Goal: Task Accomplishment & Management: Use online tool/utility

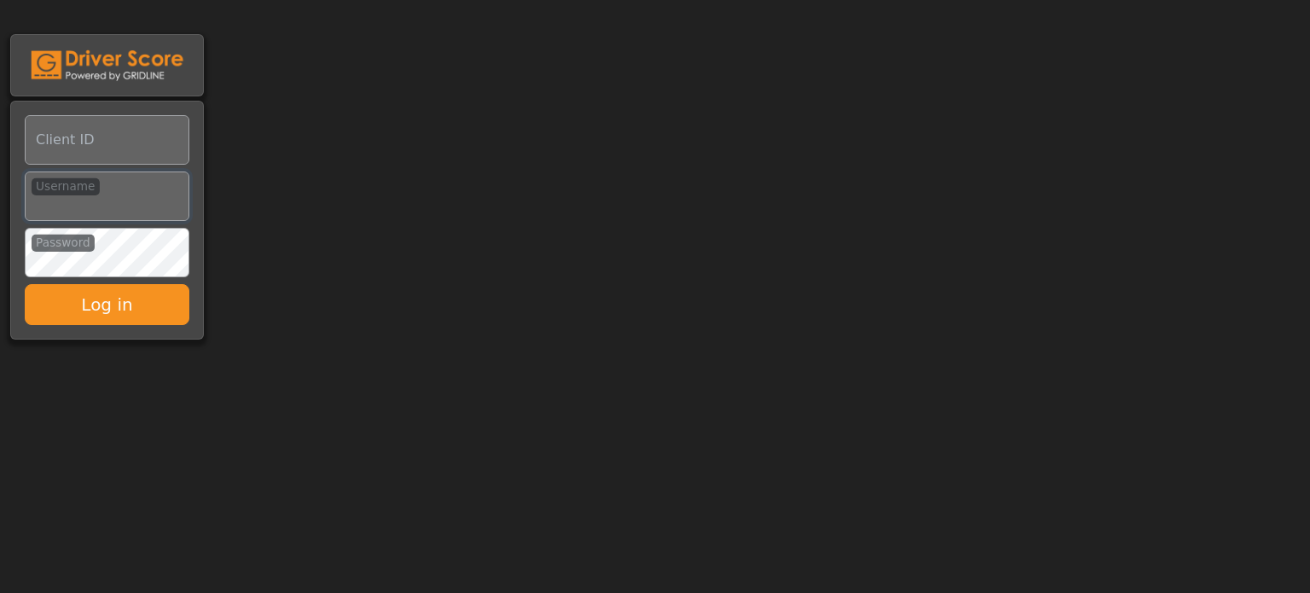
type input "**********"
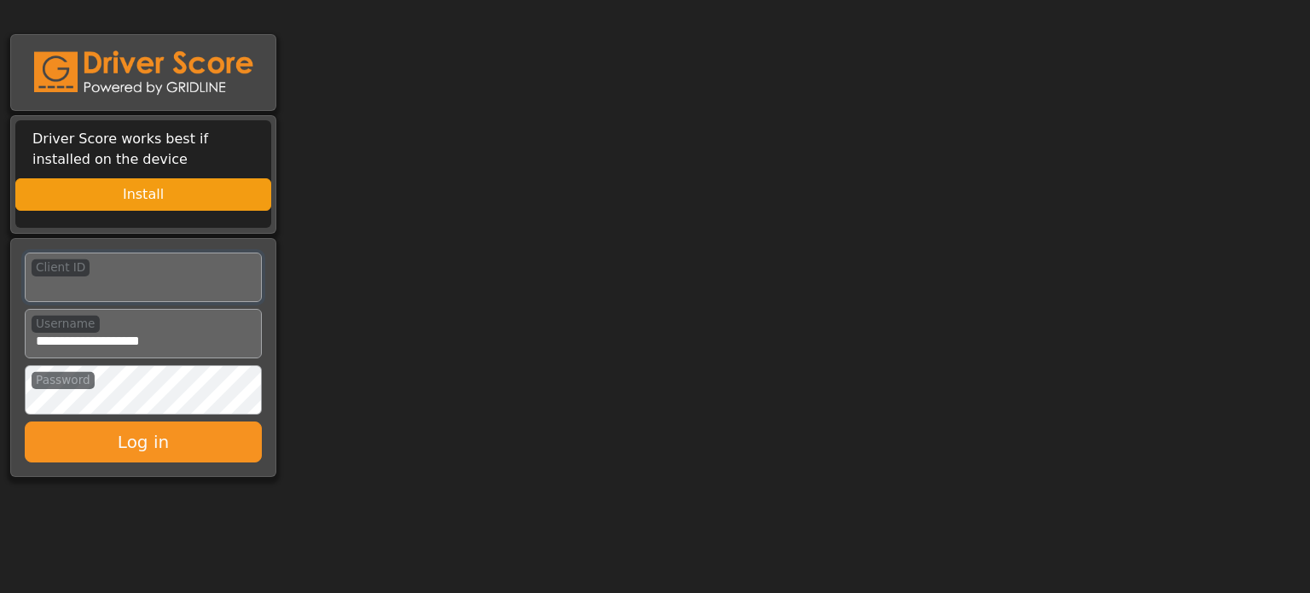
click at [129, 287] on input "Client ID" at bounding box center [143, 276] width 237 height 49
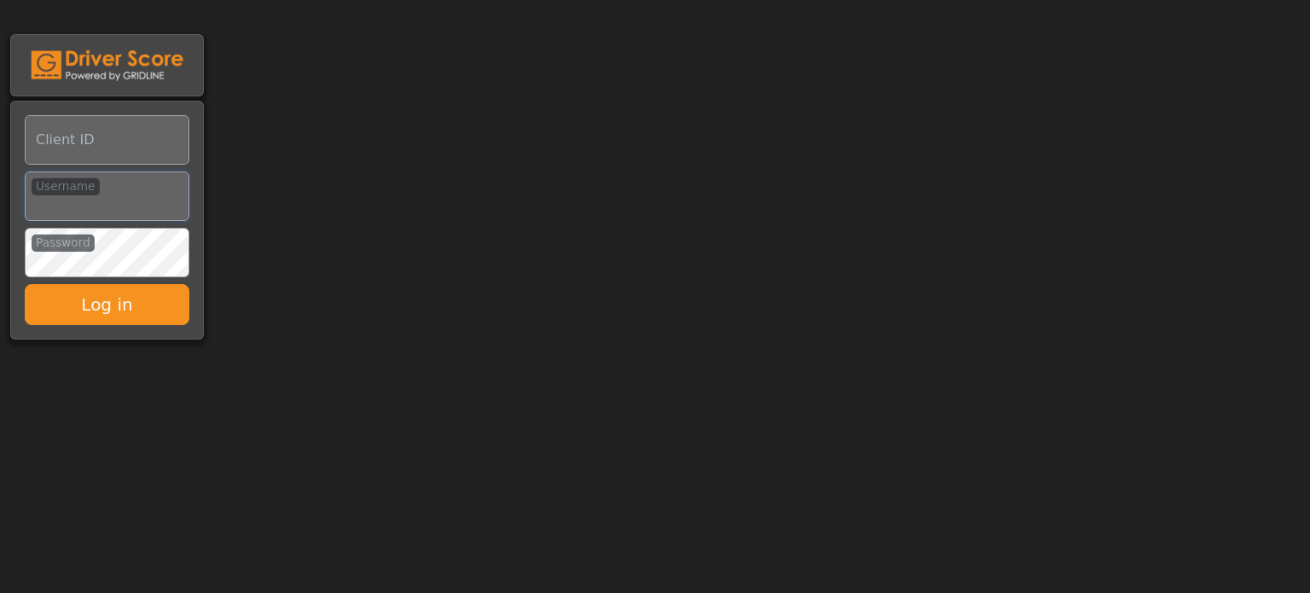
type input "**********"
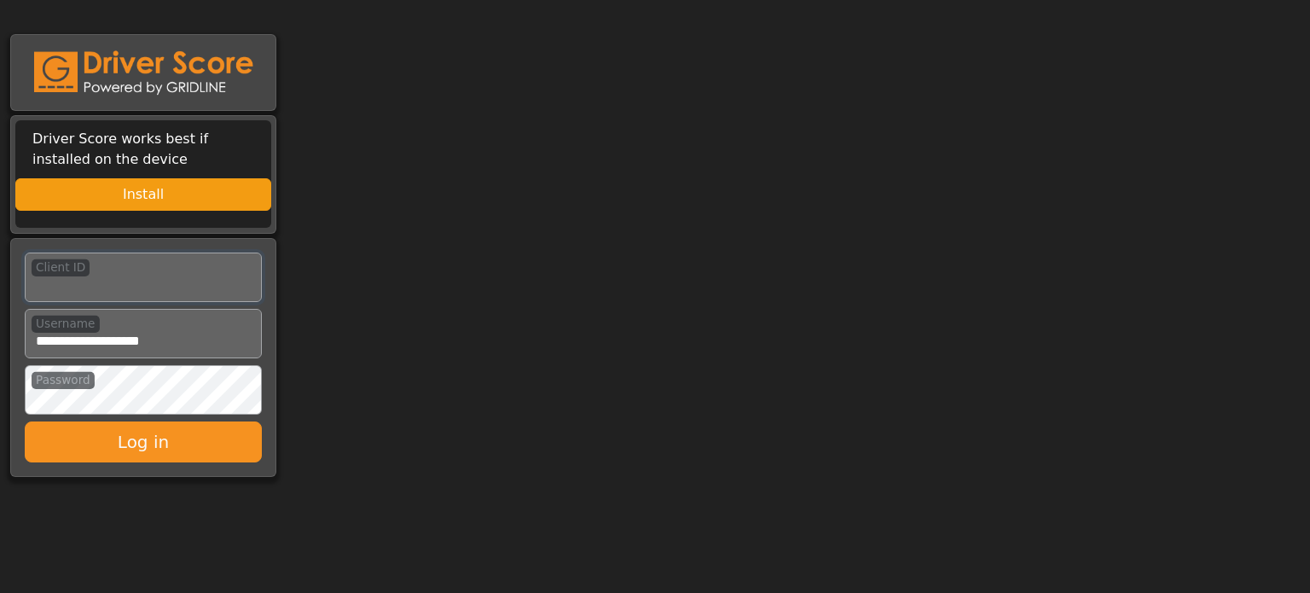
click at [116, 282] on input "Client ID" at bounding box center [143, 276] width 237 height 49
type input "**********"
click at [125, 447] on button "Log in" at bounding box center [143, 441] width 237 height 41
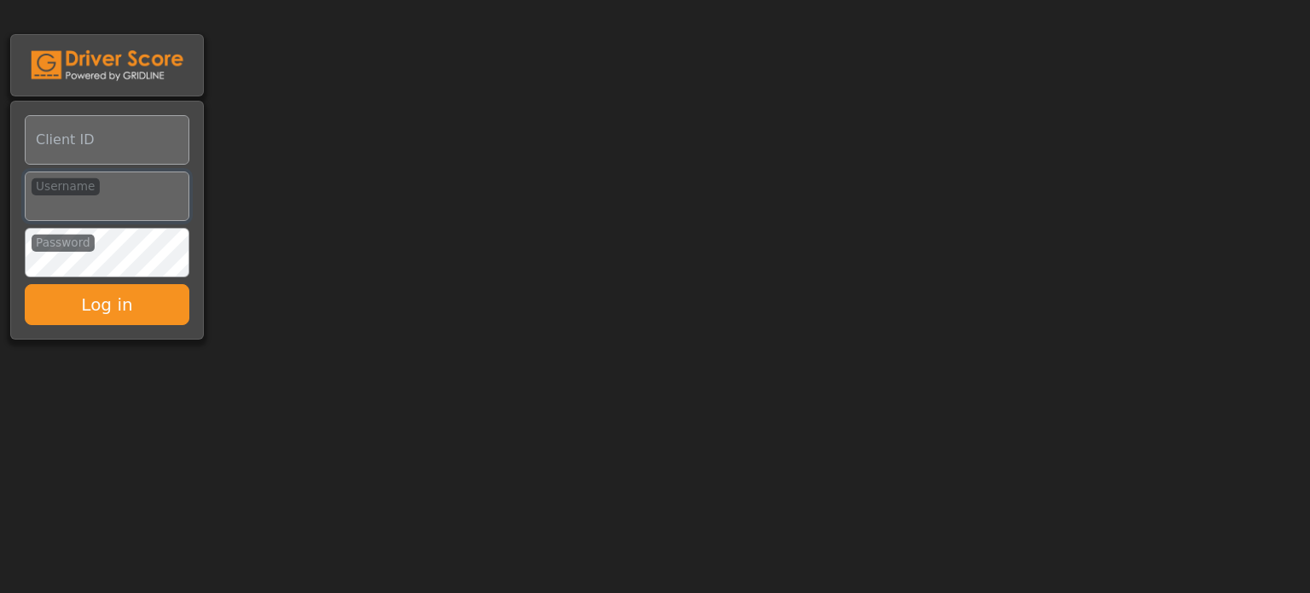
type input "**********"
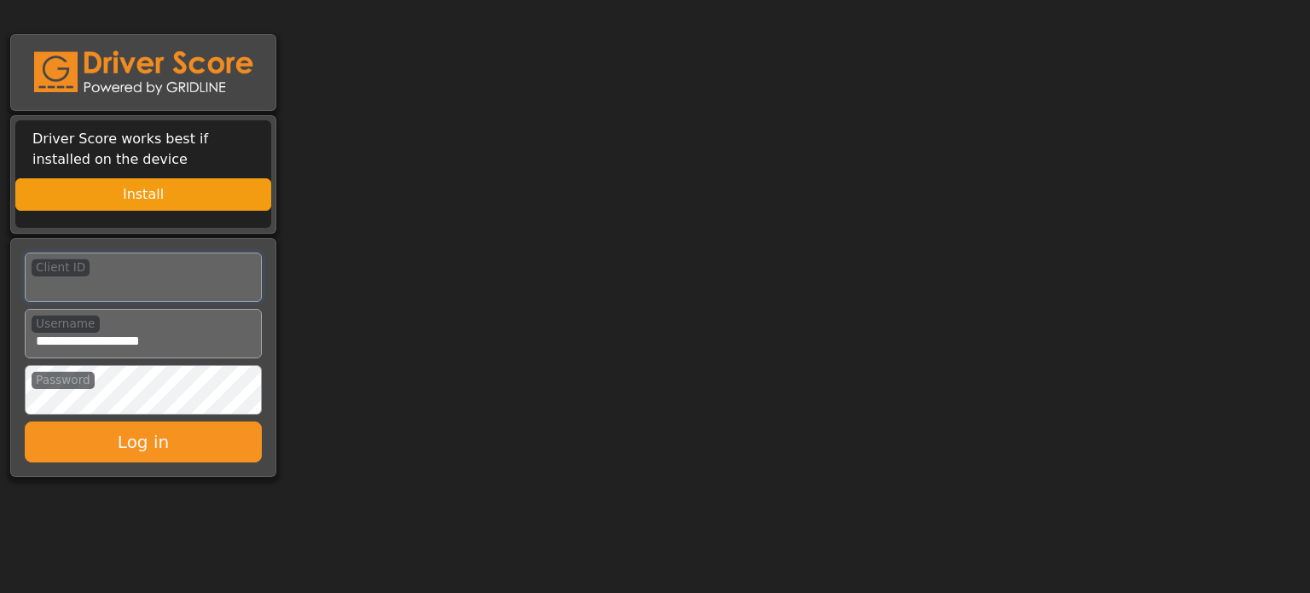
click at [161, 290] on input "Client ID" at bounding box center [143, 276] width 237 height 49
type input "**********"
click at [174, 334] on input "Username" at bounding box center [143, 333] width 237 height 49
click at [319, 333] on body "Driver Score works best if installed on the device Install Client ID Username P…" at bounding box center [655, 241] width 1310 height 482
drag, startPoint x: 201, startPoint y: 334, endPoint x: 173, endPoint y: 362, distance: 39.2
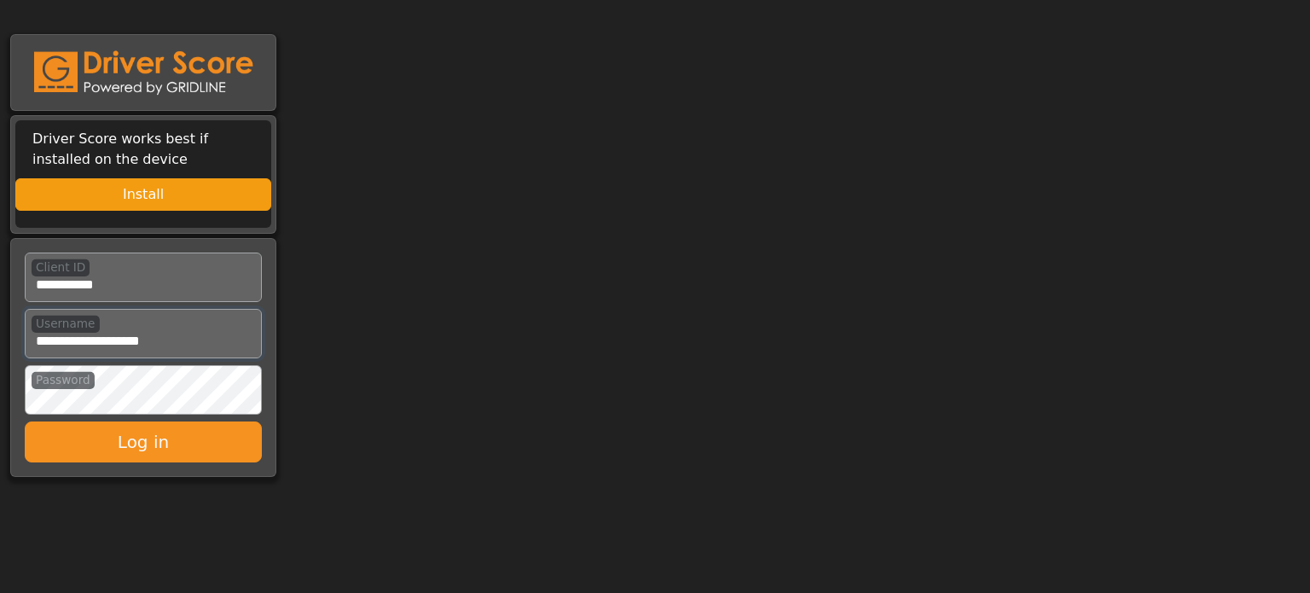
click at [201, 334] on input "Username" at bounding box center [143, 333] width 237 height 49
click at [396, 333] on body "Driver Score works best if installed on the device Install Client ID Username P…" at bounding box center [655, 241] width 1310 height 482
click at [25, 421] on button "Log in" at bounding box center [143, 441] width 237 height 41
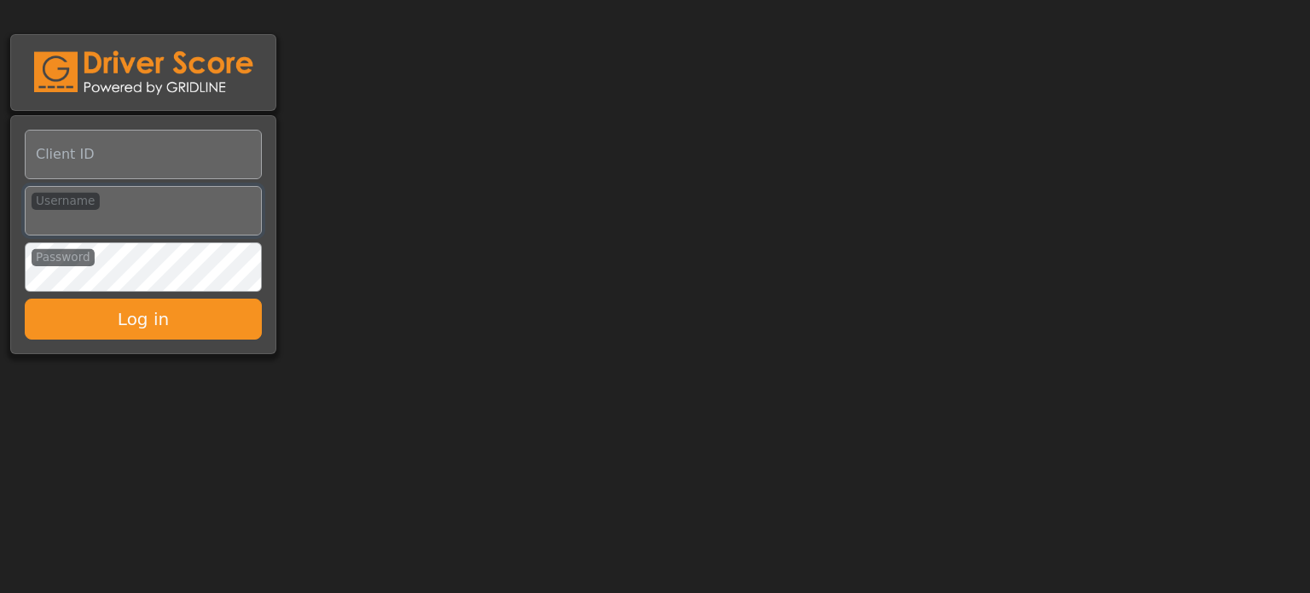
type input "**********"
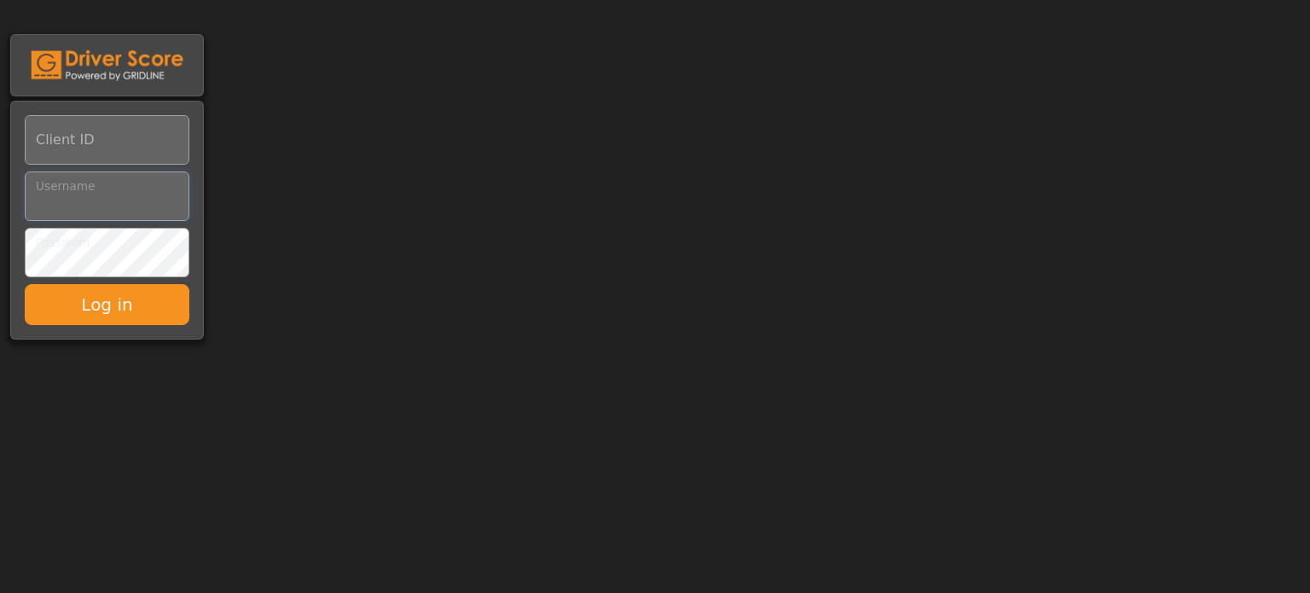
type input "**********"
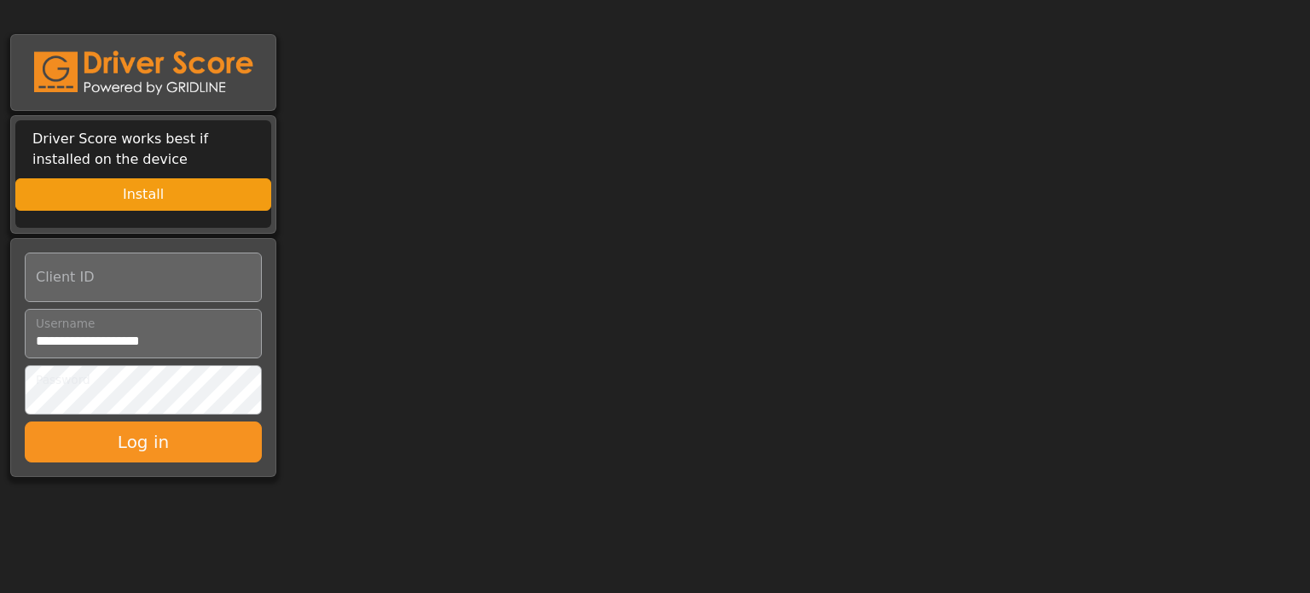
click at [423, 234] on body "Driver Score works best if installed on the device Install Client ID Username P…" at bounding box center [655, 241] width 1310 height 482
click at [141, 269] on input "Client ID" at bounding box center [143, 276] width 237 height 49
click at [128, 277] on input "Client ID" at bounding box center [143, 276] width 237 height 49
click at [52, 284] on input "Client ID" at bounding box center [143, 276] width 237 height 49
click at [495, 281] on body "Driver Score works best if installed on the device Install Client ID Username P…" at bounding box center [655, 241] width 1310 height 482
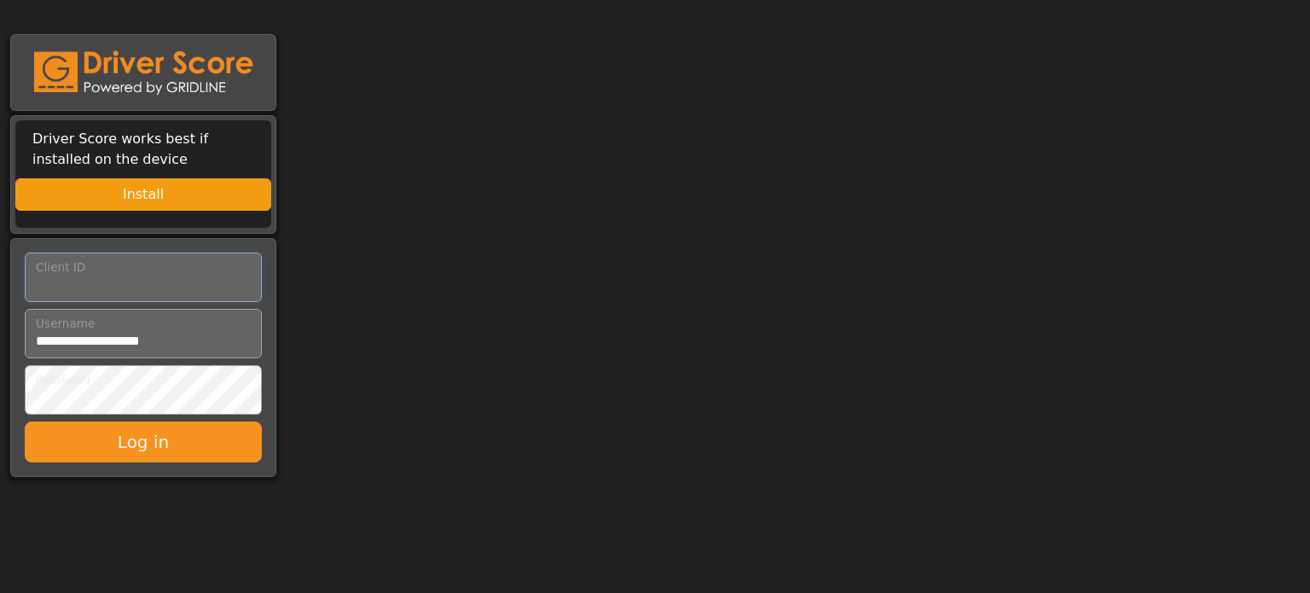
click at [106, 293] on input "Client ID" at bounding box center [143, 276] width 237 height 49
type input "**********"
click at [119, 445] on button "Log in" at bounding box center [143, 441] width 237 height 41
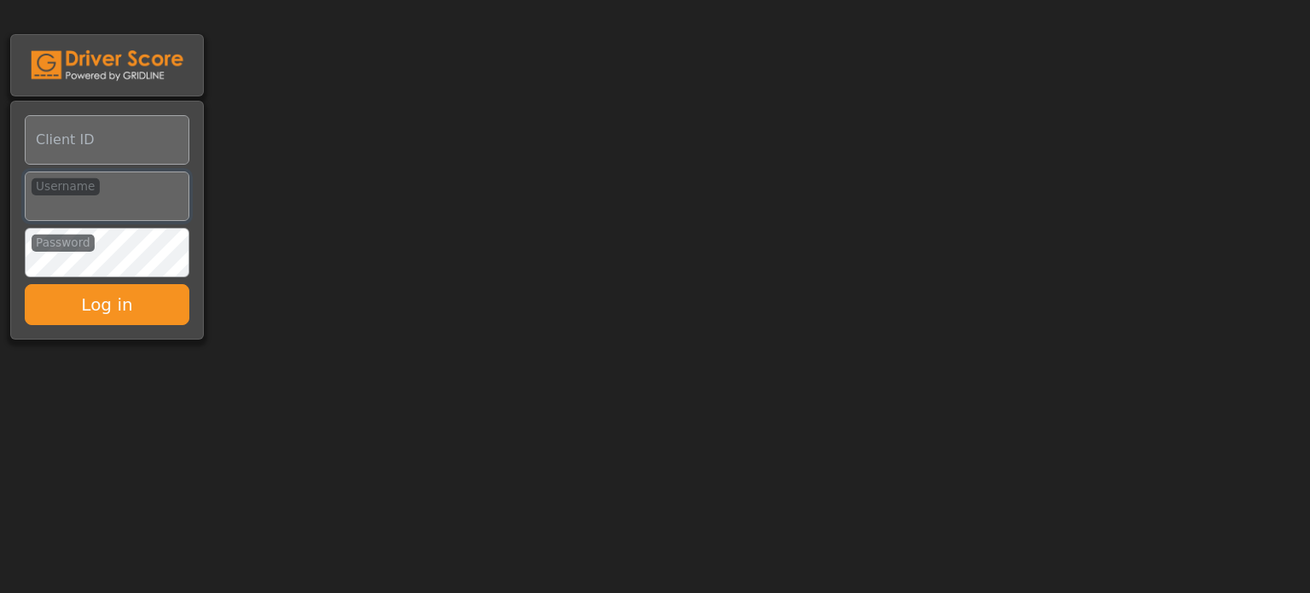
type input "**********"
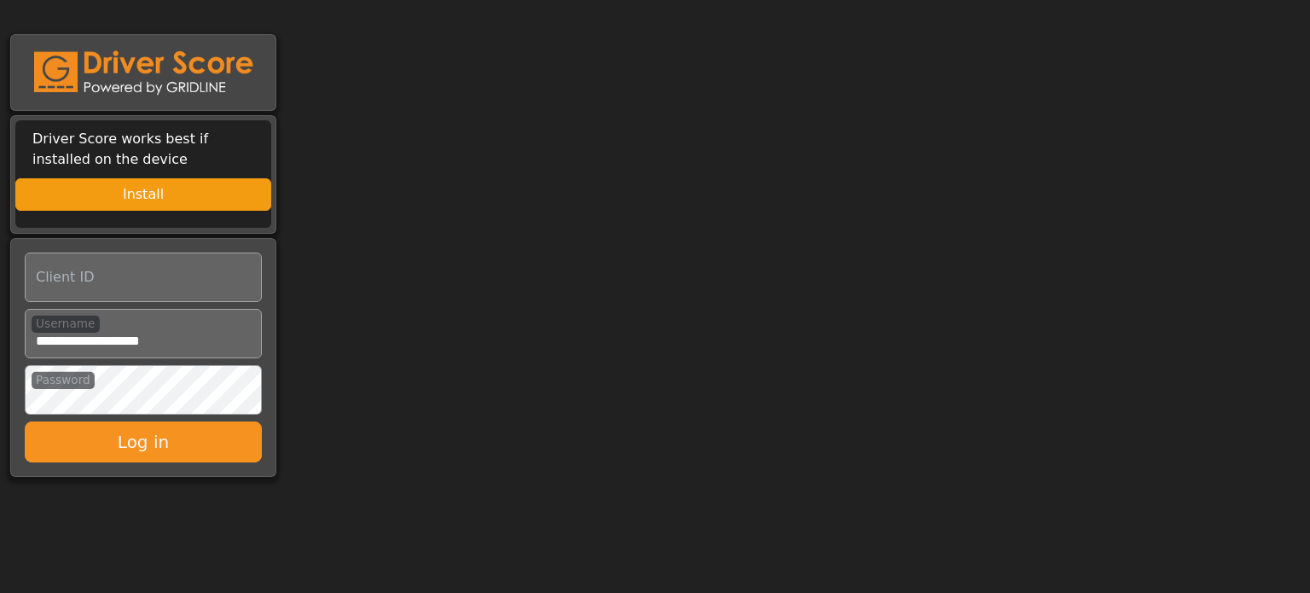
drag, startPoint x: 162, startPoint y: 0, endPoint x: 829, endPoint y: 338, distance: 747.6
click at [829, 338] on body "Driver Score works best if installed on the device Install Client ID Username P…" at bounding box center [655, 241] width 1310 height 482
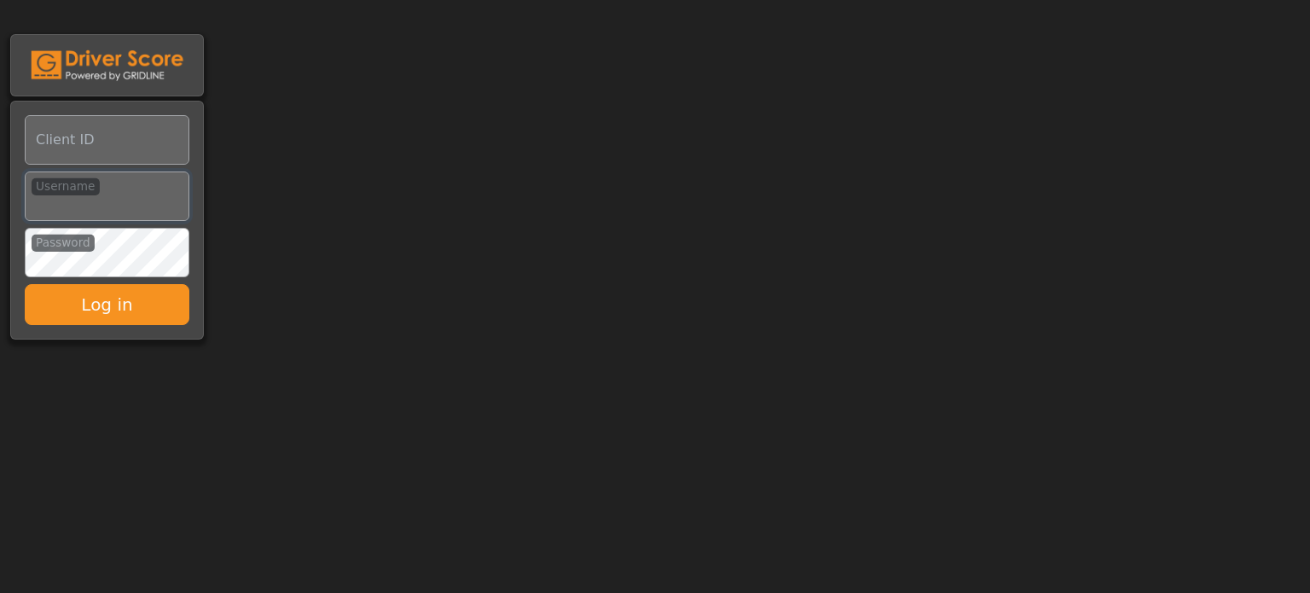
type input "**********"
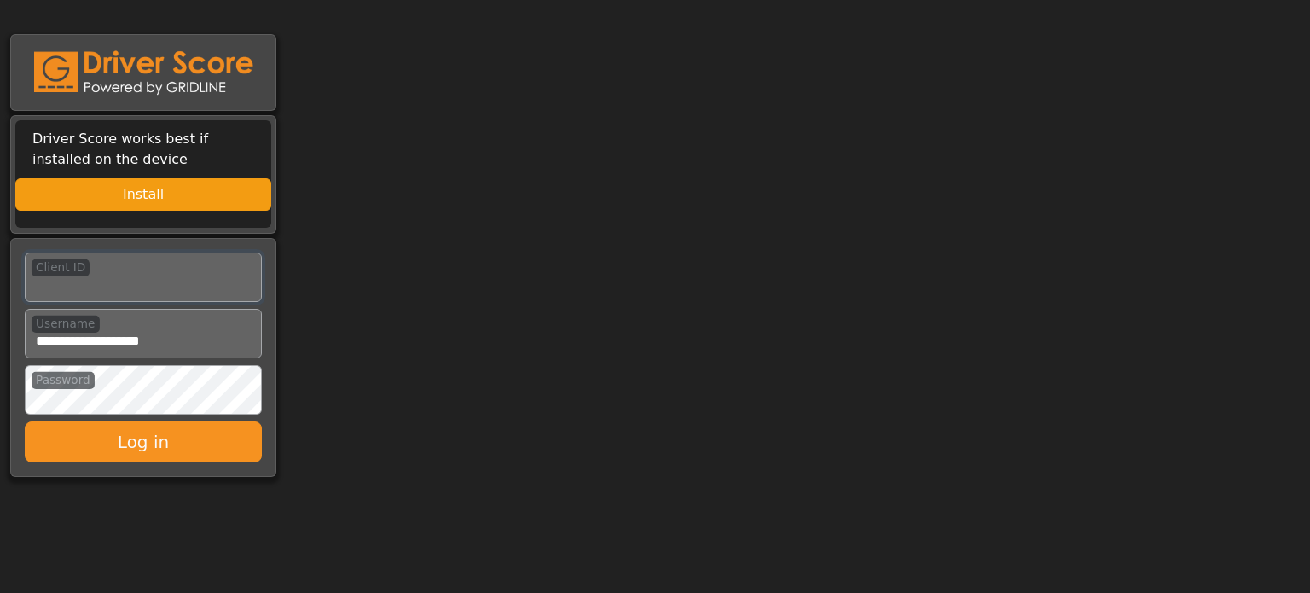
click at [94, 270] on input "Client ID" at bounding box center [143, 276] width 237 height 49
type input "**********"
drag, startPoint x: 142, startPoint y: 347, endPoint x: 154, endPoint y: 345, distance: 11.2
click at [142, 347] on input "Username" at bounding box center [143, 333] width 237 height 49
click at [177, 341] on input "Username" at bounding box center [143, 333] width 237 height 49
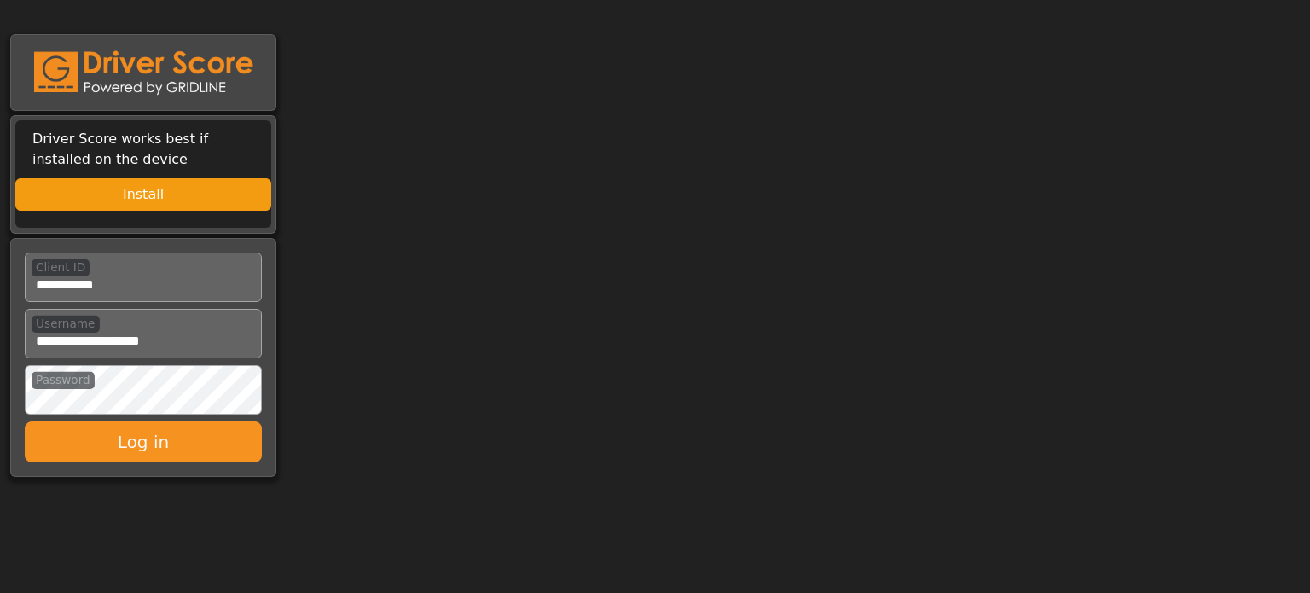
click at [359, 320] on body "Driver Score works best if installed on the device Install Client ID Username P…" at bounding box center [655, 241] width 1310 height 482
click at [25, 421] on button "Log in" at bounding box center [143, 441] width 237 height 41
type input "**********"
click at [105, 279] on input "Client ID" at bounding box center [143, 276] width 237 height 49
type input "***"
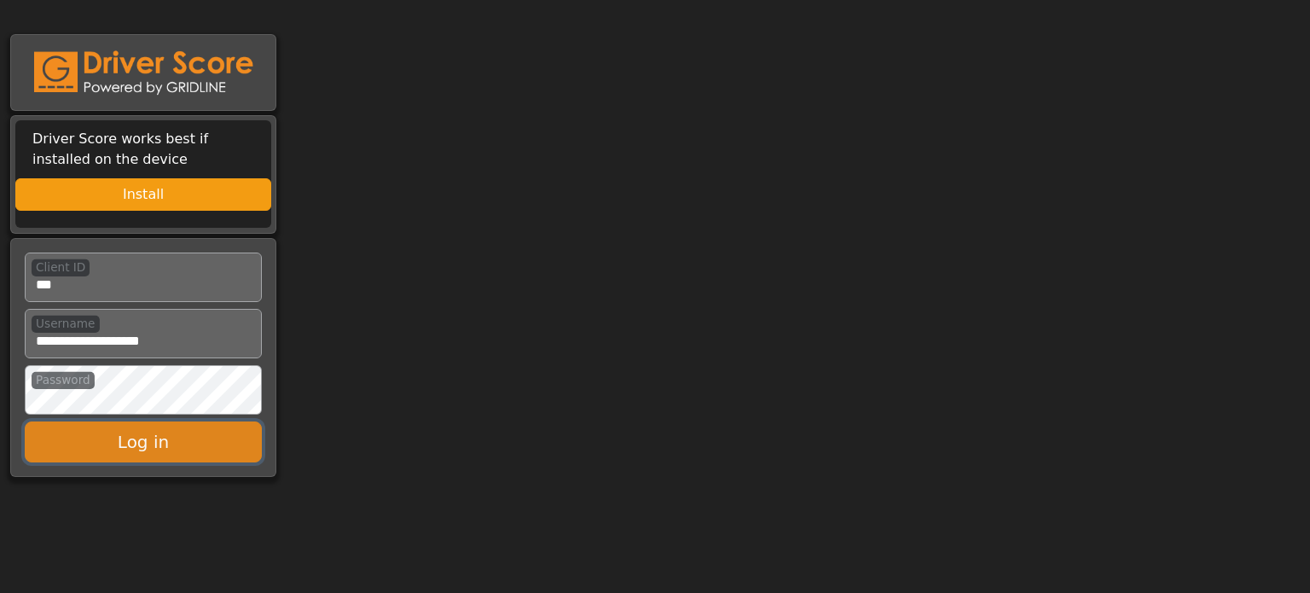
click at [106, 433] on button "Log in" at bounding box center [143, 441] width 237 height 41
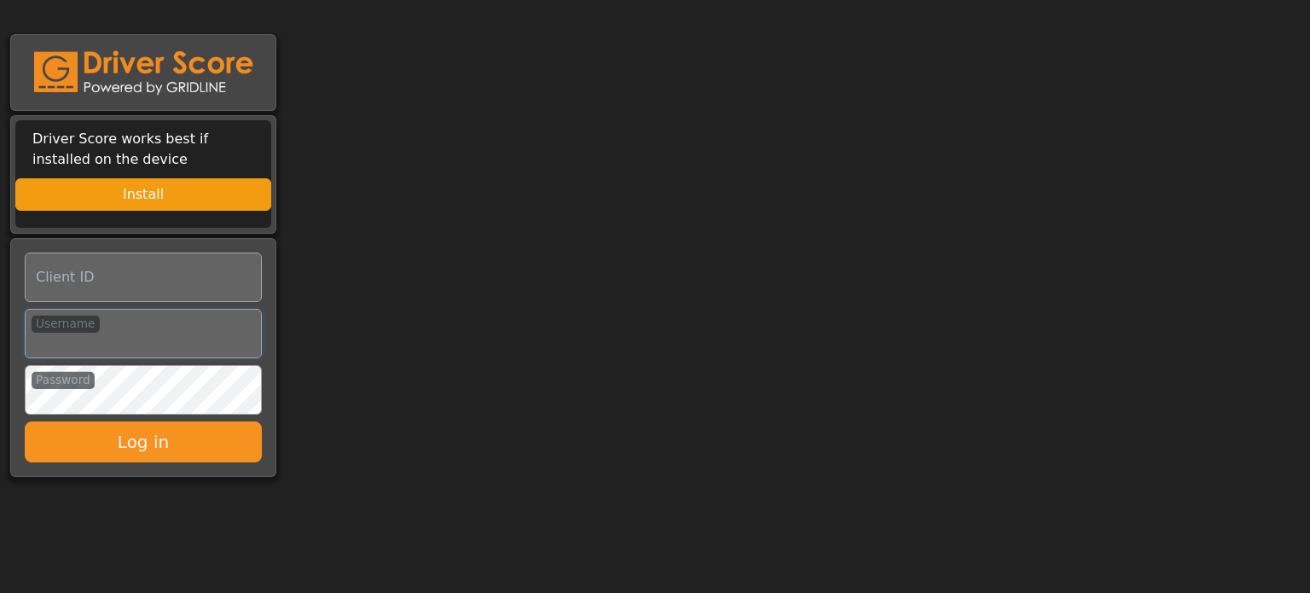
type input "**********"
click at [87, 285] on input "Client ID" at bounding box center [143, 276] width 237 height 49
type input "*********"
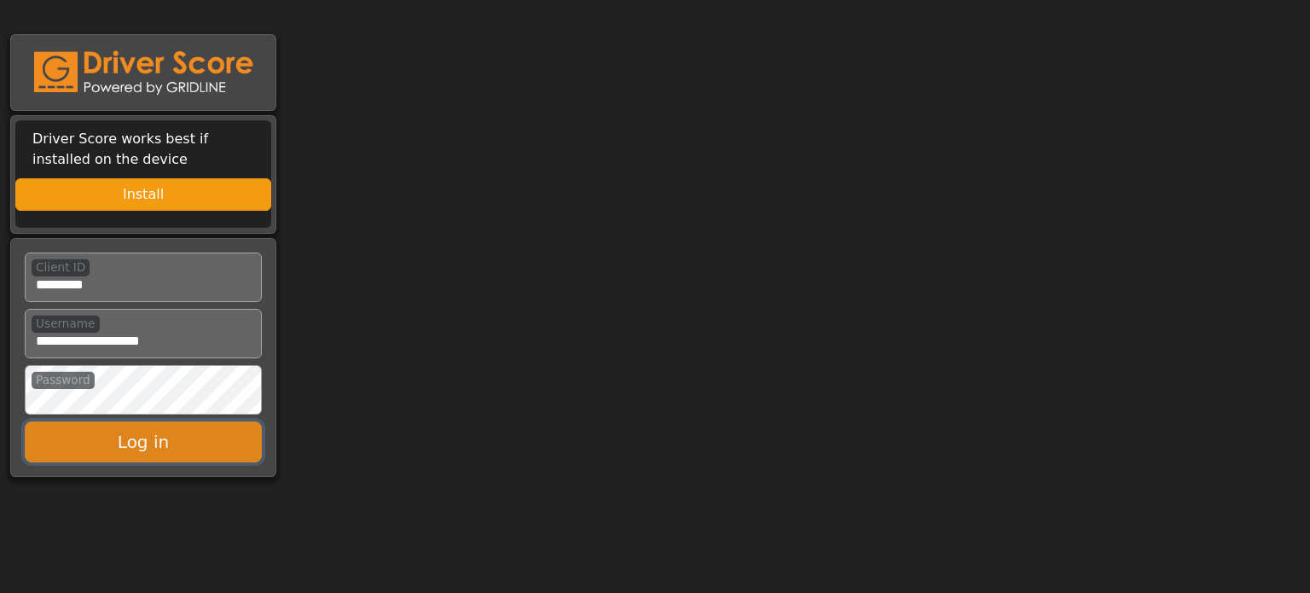
click at [104, 440] on button "Log in" at bounding box center [143, 441] width 237 height 41
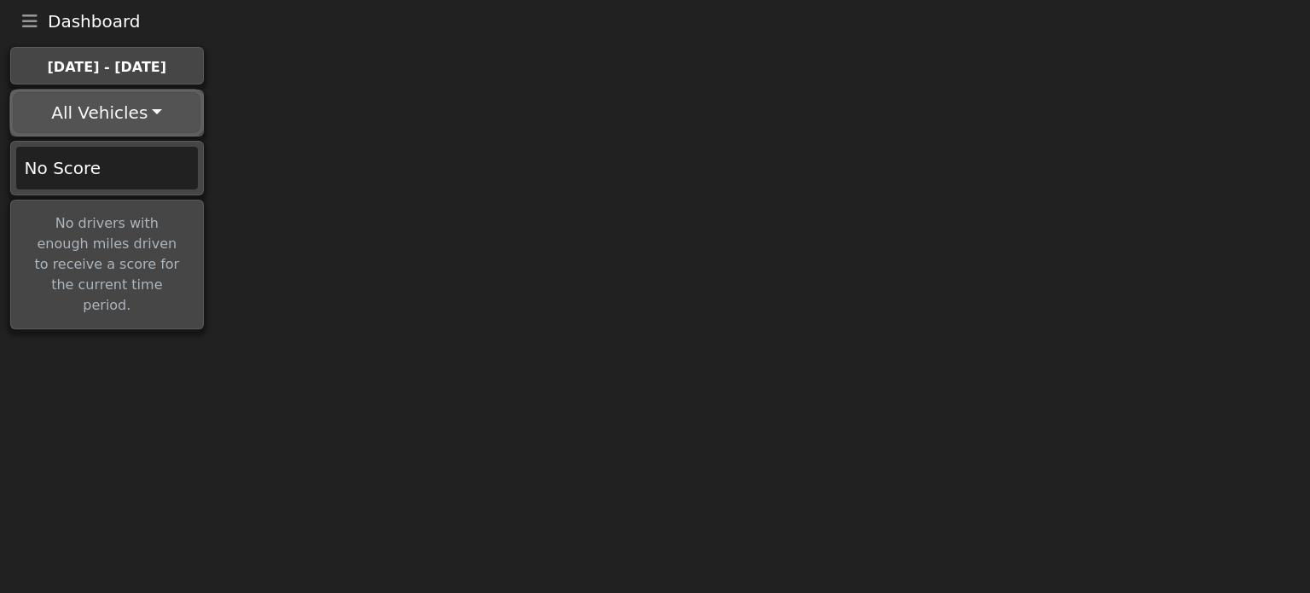
click at [102, 99] on button "All Vehicles" at bounding box center [107, 112] width 188 height 41
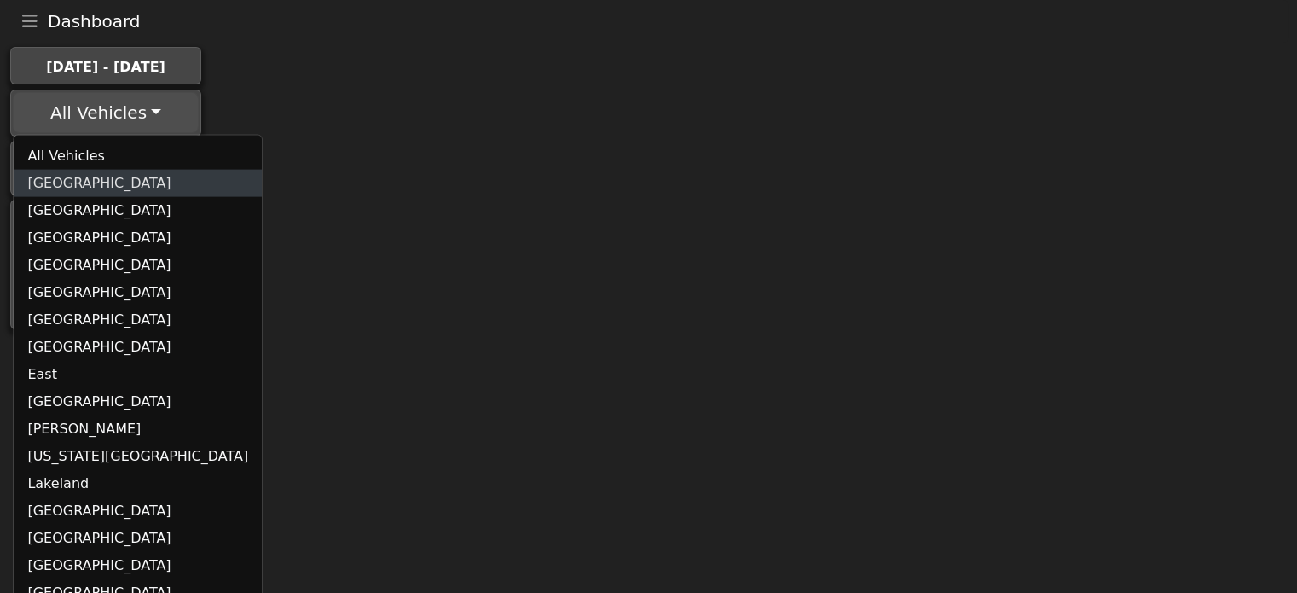
click at [86, 188] on link "[GEOGRAPHIC_DATA]" at bounding box center [138, 183] width 248 height 27
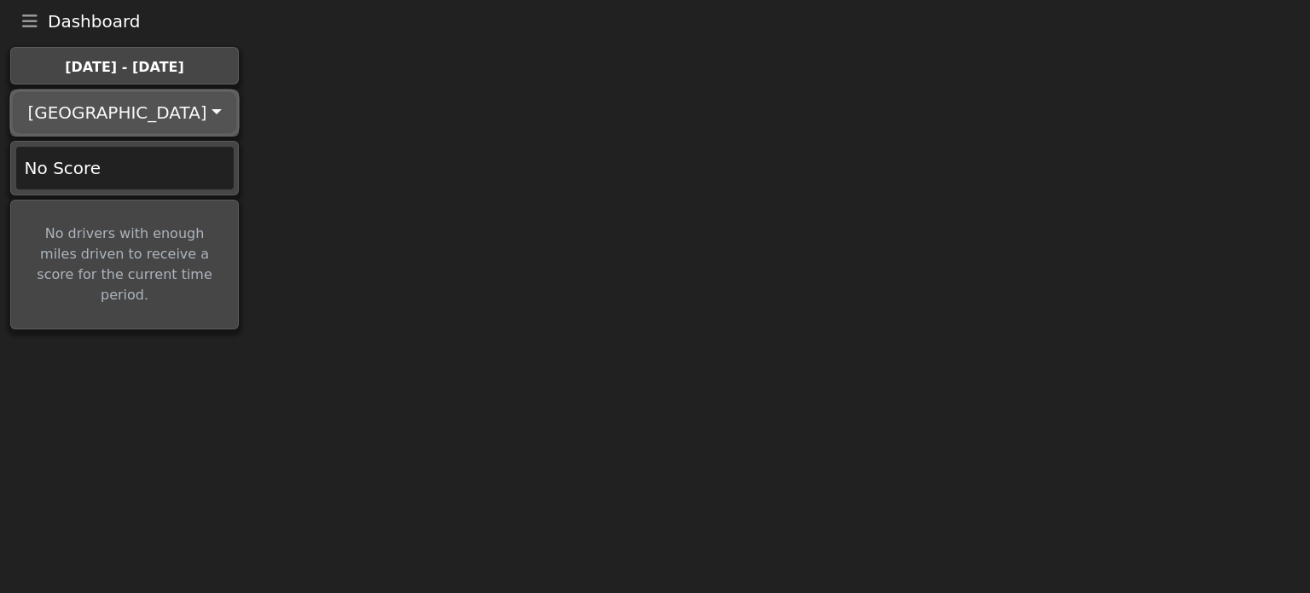
click at [137, 114] on button "[GEOGRAPHIC_DATA]" at bounding box center [124, 112] width 223 height 41
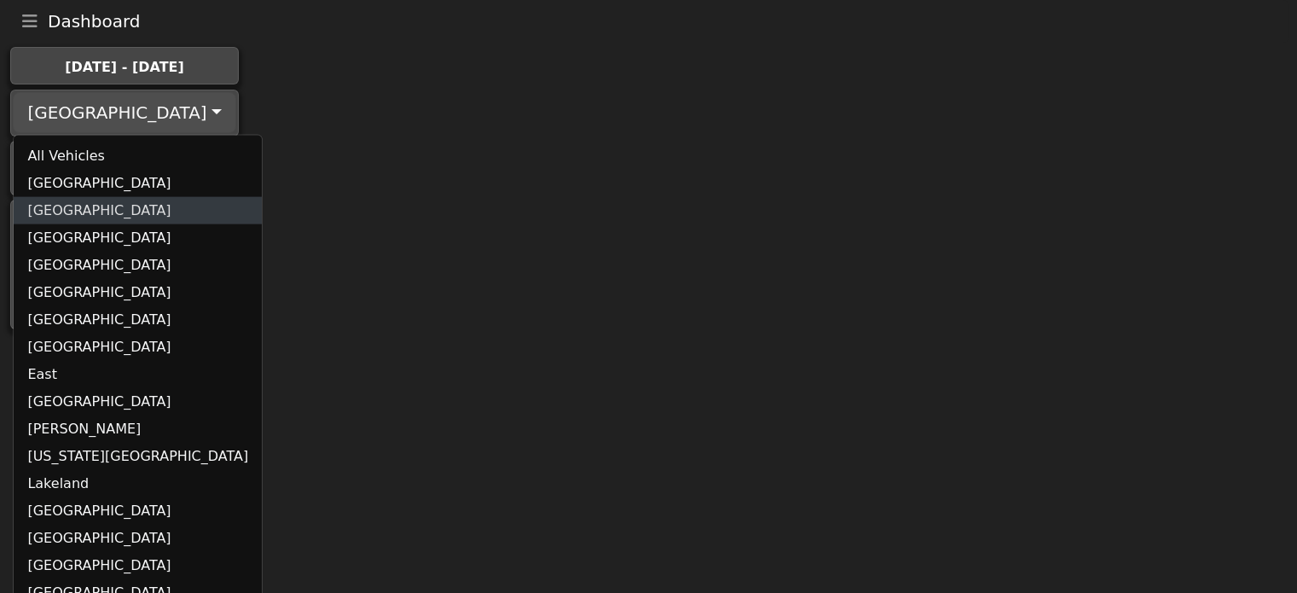
click at [93, 208] on link "Calgary" at bounding box center [138, 210] width 248 height 27
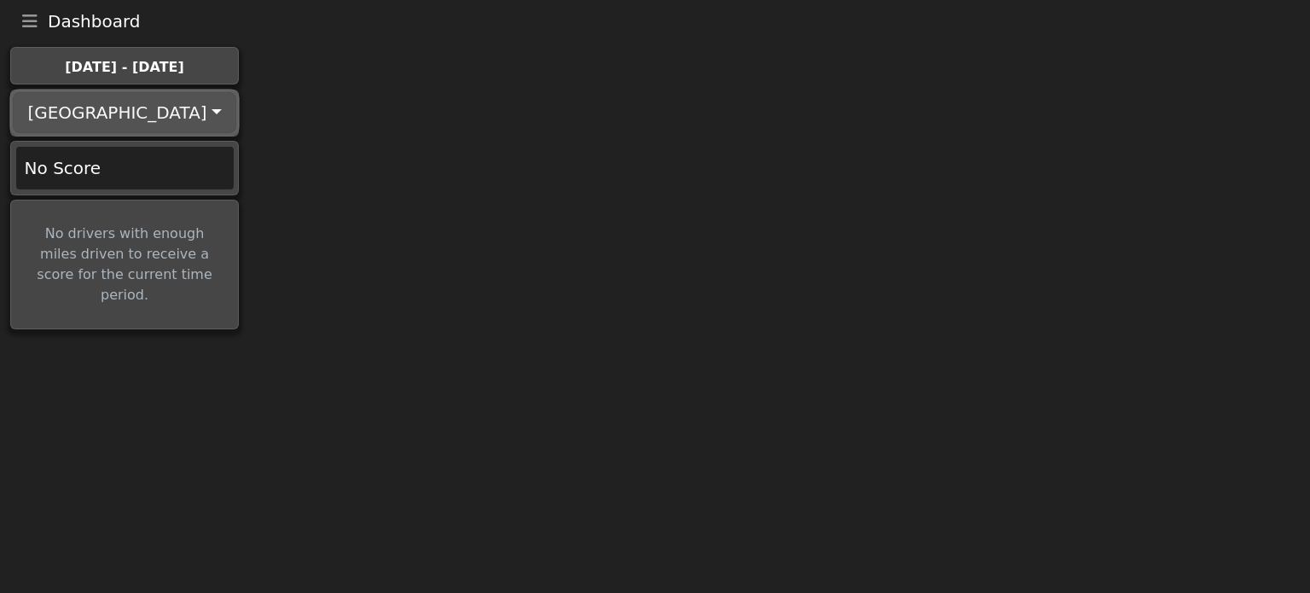
click at [136, 121] on button "Calgary" at bounding box center [124, 112] width 223 height 41
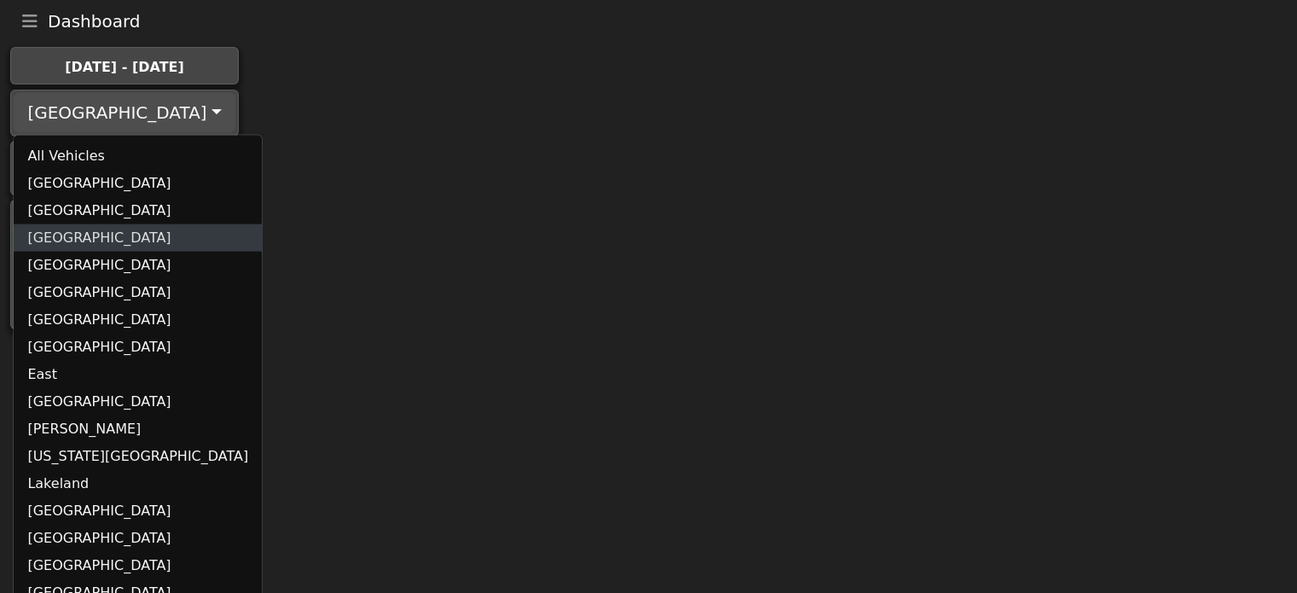
click at [84, 243] on link "Canada" at bounding box center [138, 237] width 248 height 27
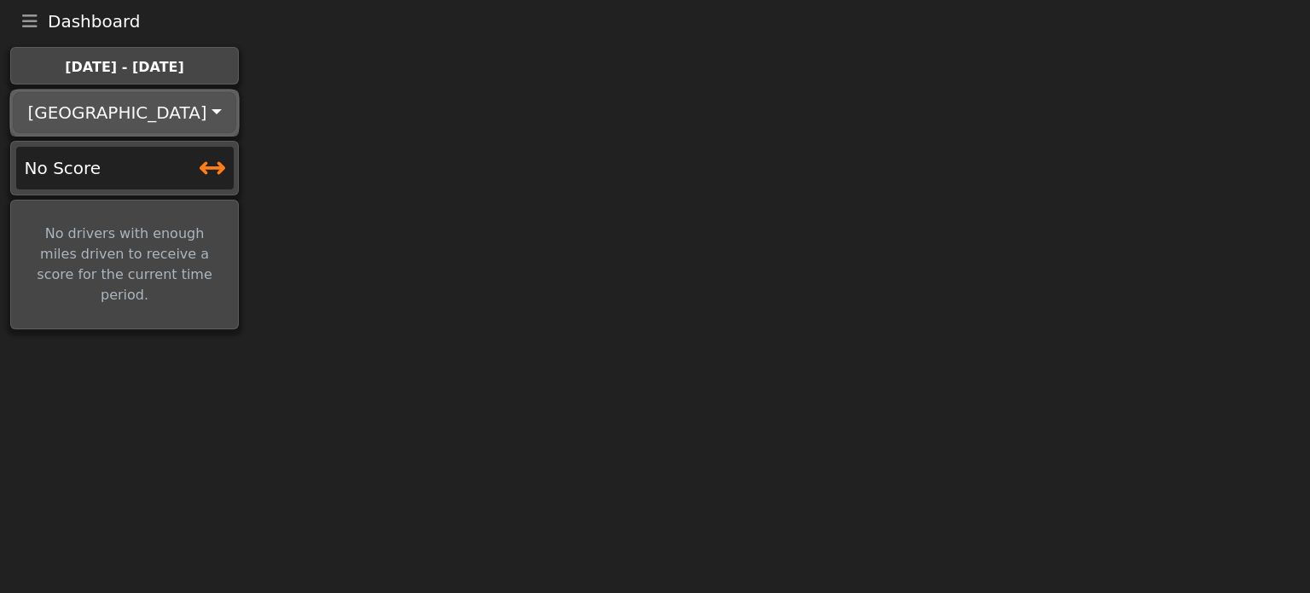
click at [130, 125] on button "Canada" at bounding box center [124, 112] width 223 height 41
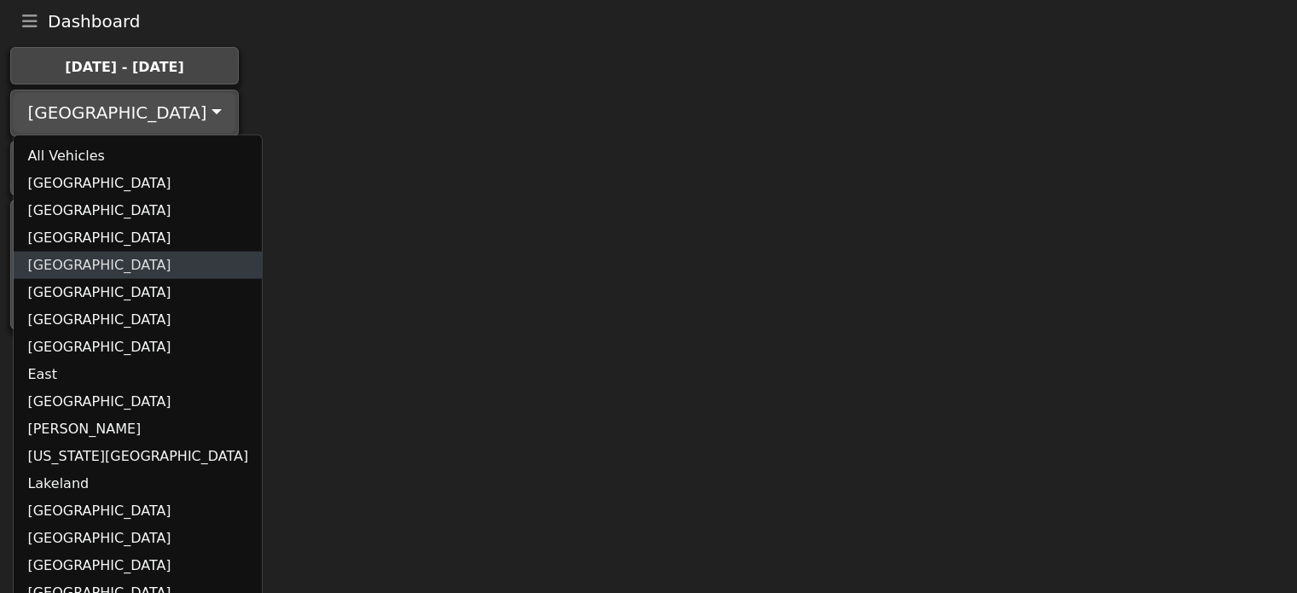
click at [85, 263] on link "Chicago" at bounding box center [138, 265] width 248 height 27
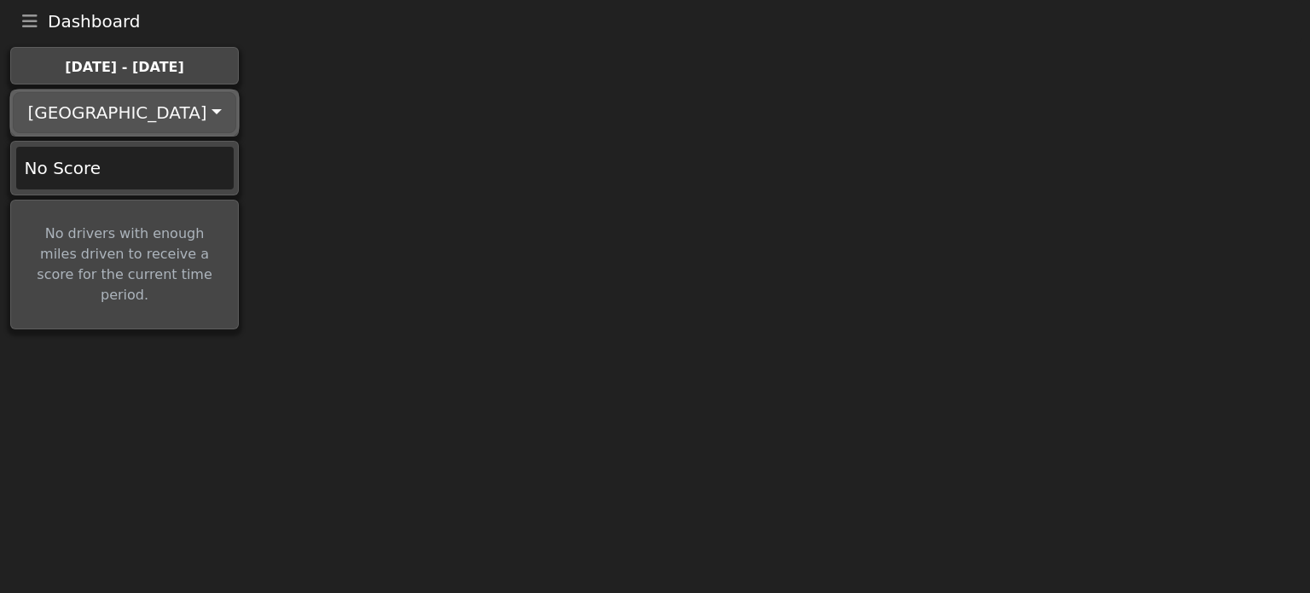
click at [147, 116] on button "Chicago" at bounding box center [124, 112] width 223 height 41
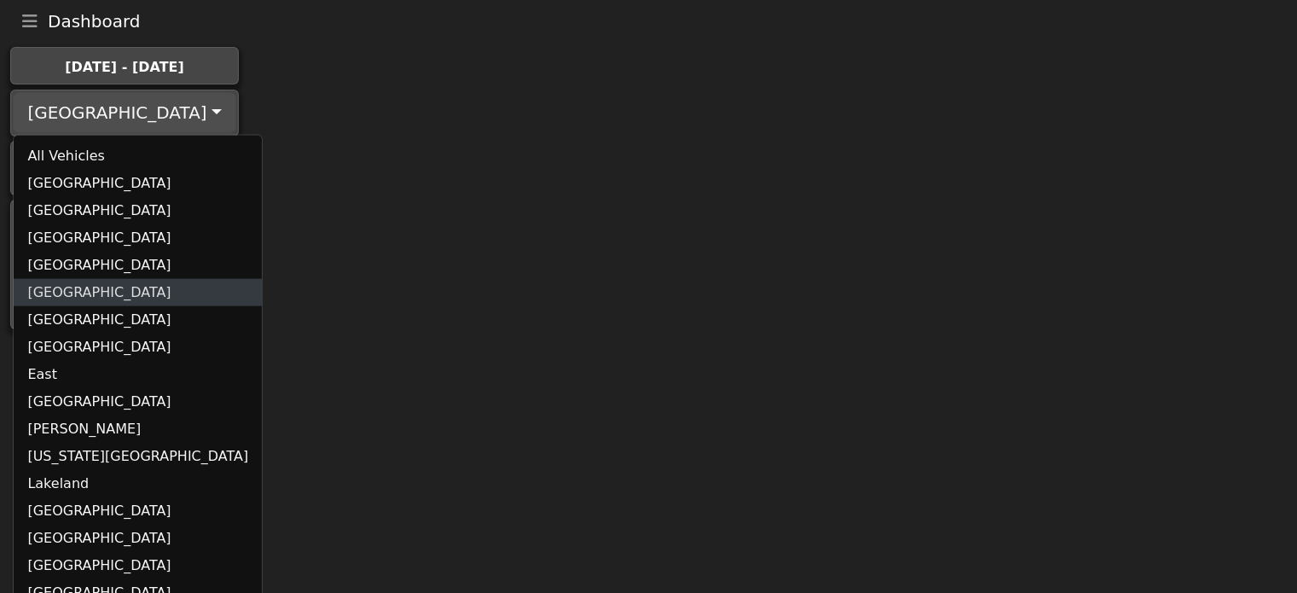
click at [76, 287] on link "Dallas" at bounding box center [138, 292] width 248 height 27
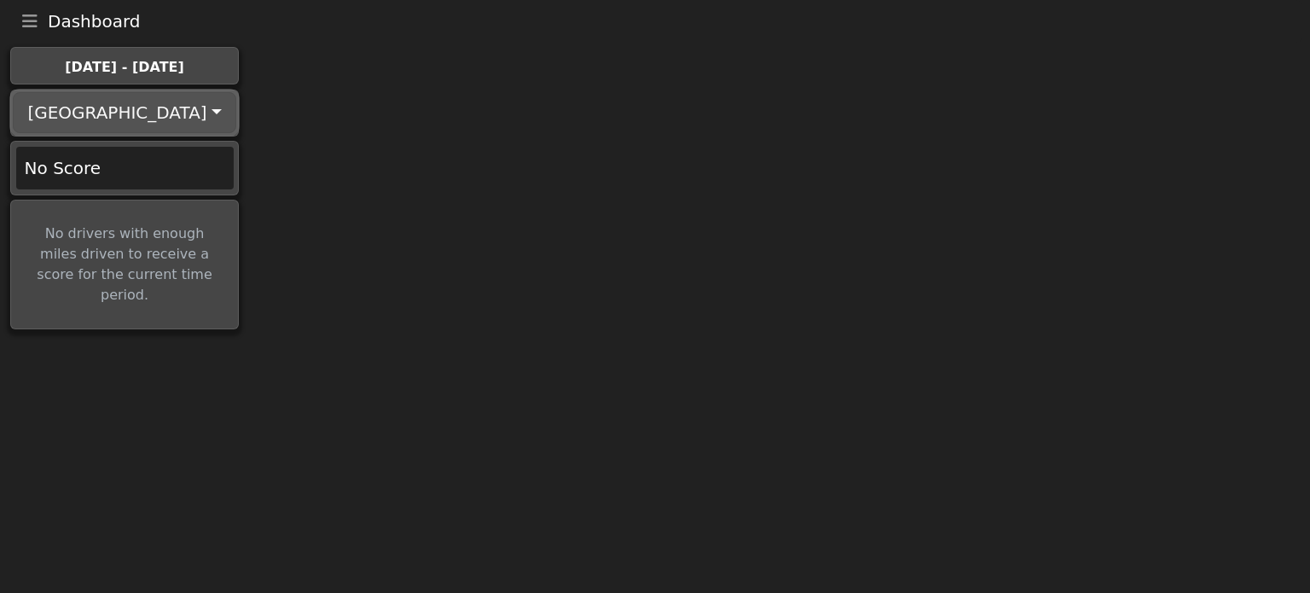
click at [109, 129] on button "Dallas" at bounding box center [124, 112] width 223 height 41
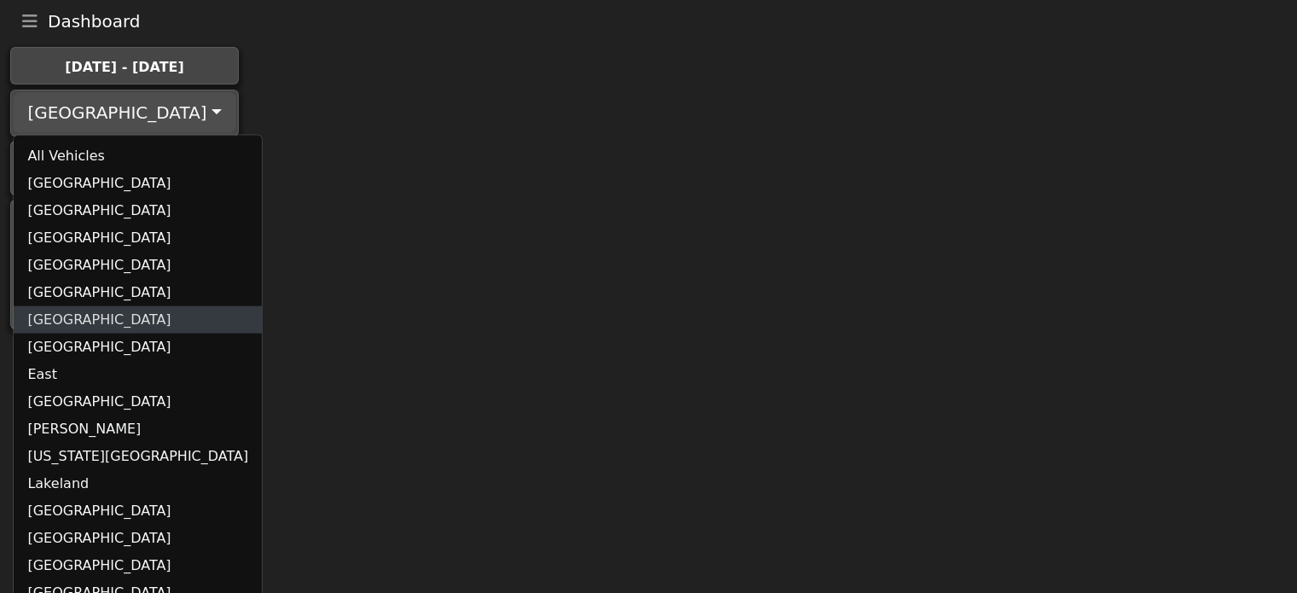
click at [63, 316] on link "Denver" at bounding box center [138, 319] width 248 height 27
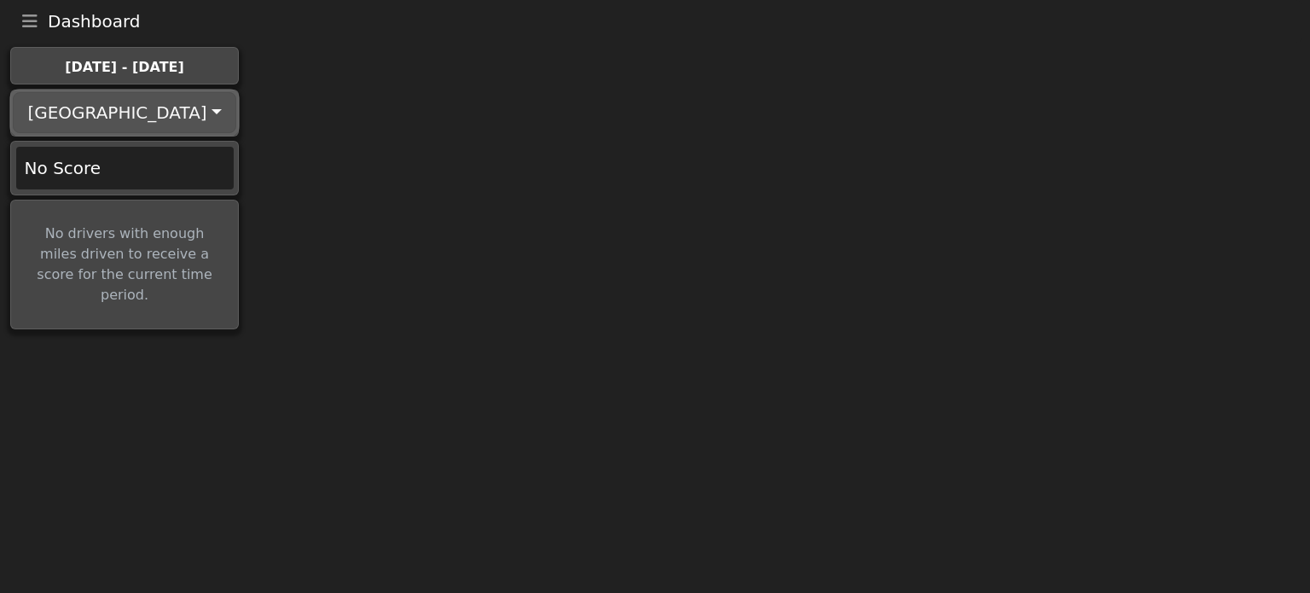
click at [114, 122] on button "Denver" at bounding box center [124, 112] width 223 height 41
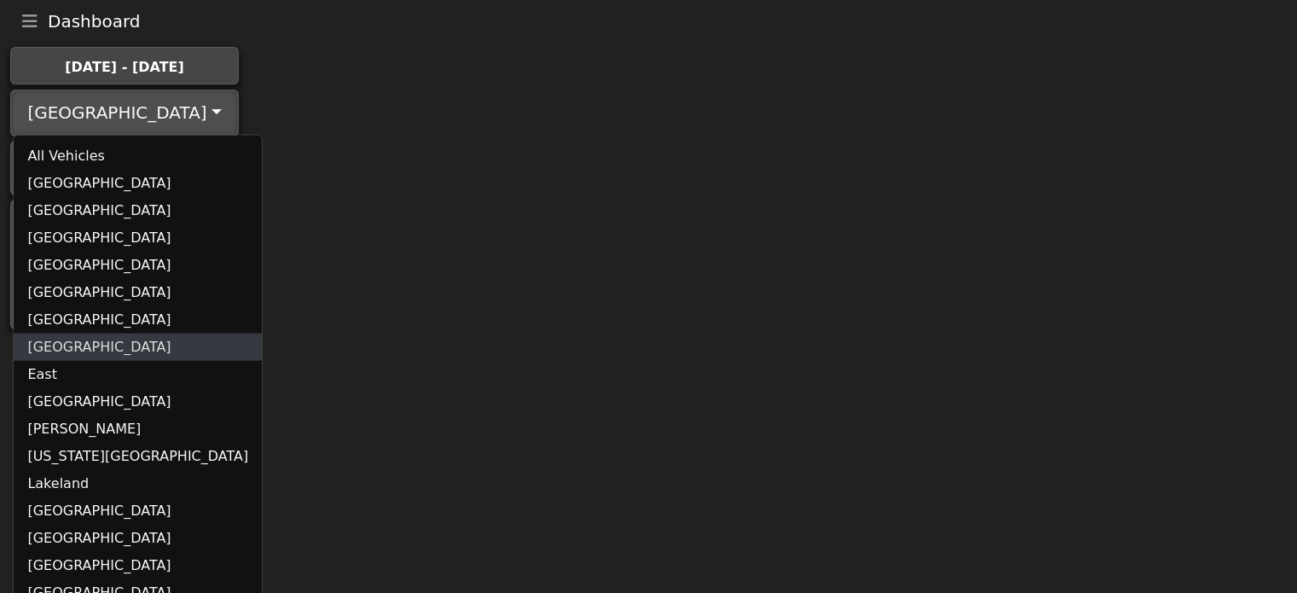
click at [70, 340] on link "Detroit" at bounding box center [138, 346] width 248 height 27
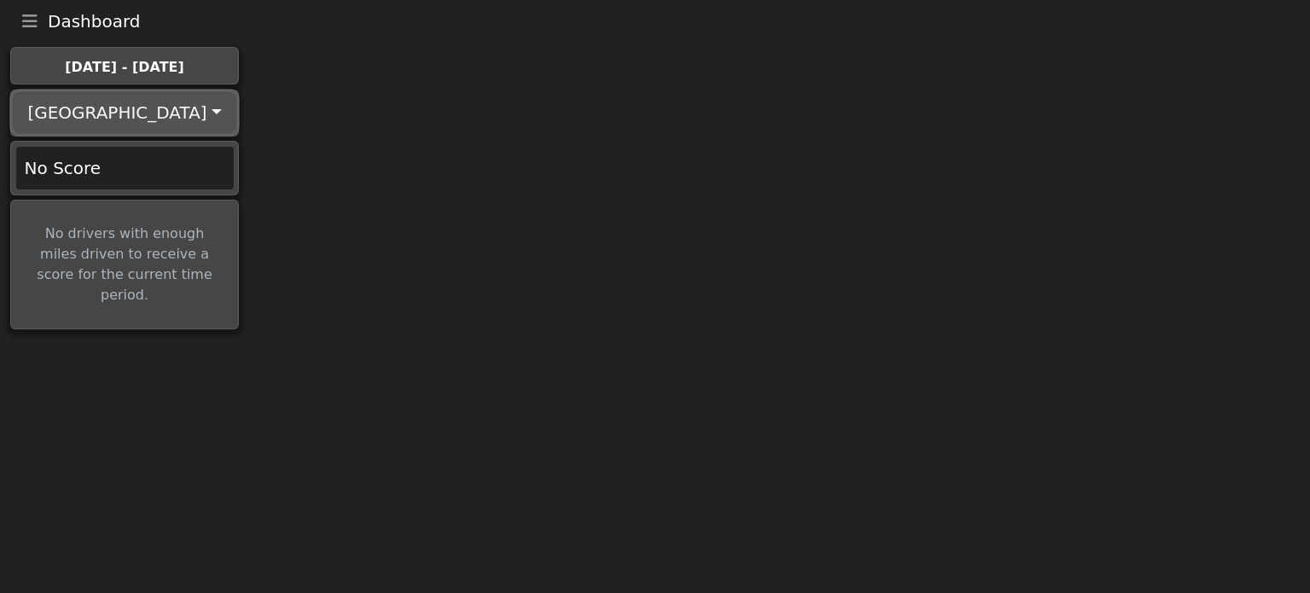
click at [138, 108] on button "Detroit" at bounding box center [124, 112] width 223 height 41
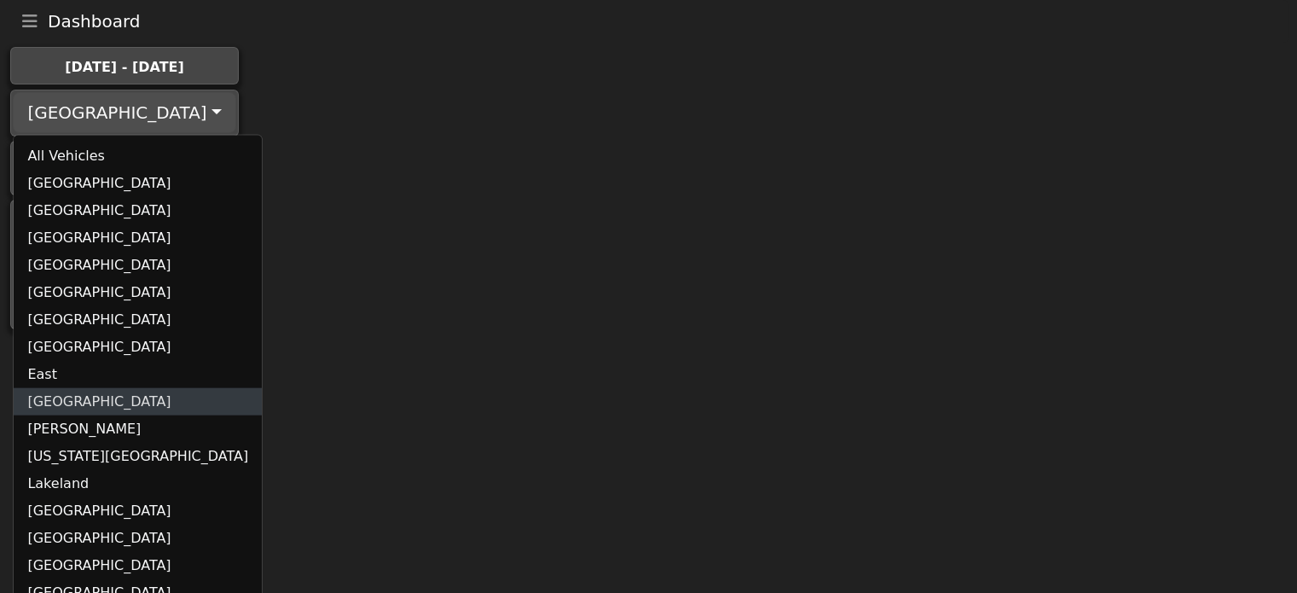
click at [51, 403] on link "Houston" at bounding box center [138, 401] width 248 height 27
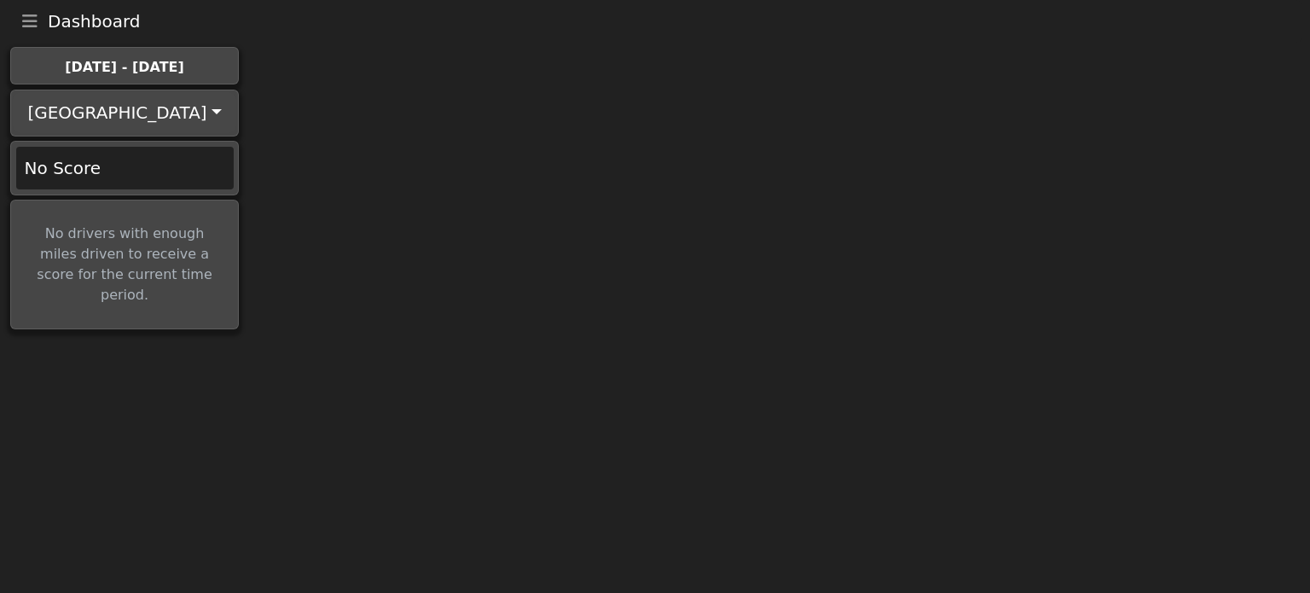
click at [125, 132] on div "Houston All Vehicles Atlanta Calgary Canada Chicago Dallas Denver Detroit East …" at bounding box center [124, 112] width 227 height 45
click at [133, 138] on div "Houston All Vehicles Atlanta Calgary Canada Chicago Dallas Denver Detroit East …" at bounding box center [124, 115] width 249 height 51
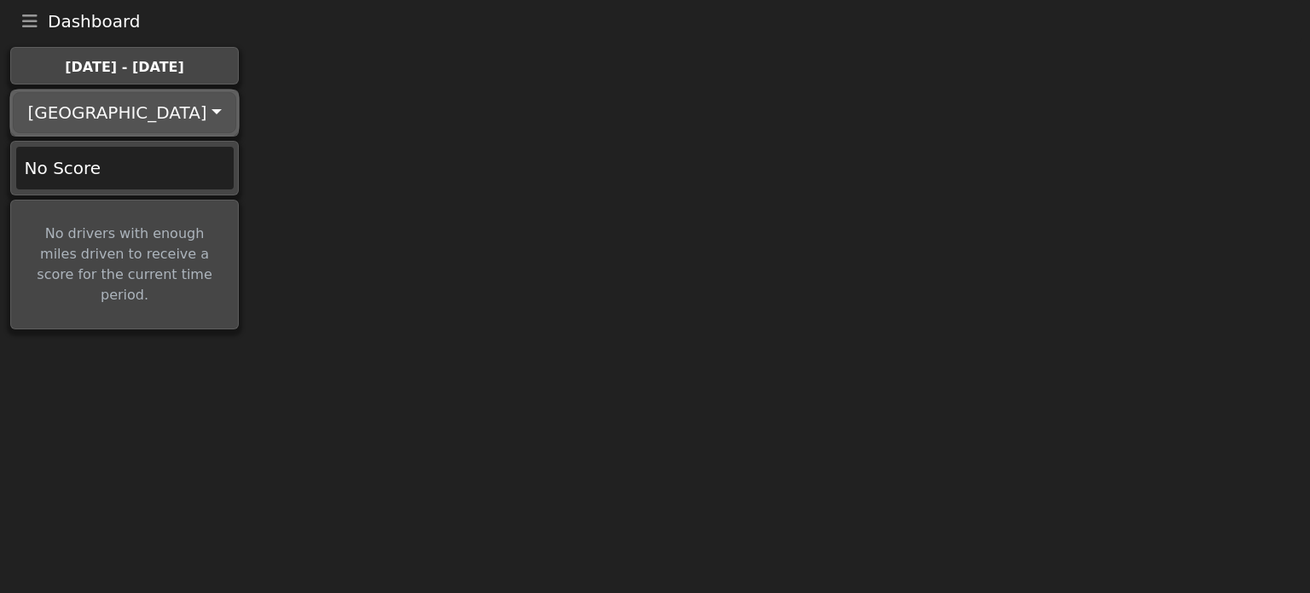
drag, startPoint x: 130, startPoint y: 95, endPoint x: 127, endPoint y: 148, distance: 53.8
click at [130, 98] on button "Houston" at bounding box center [124, 112] width 223 height 41
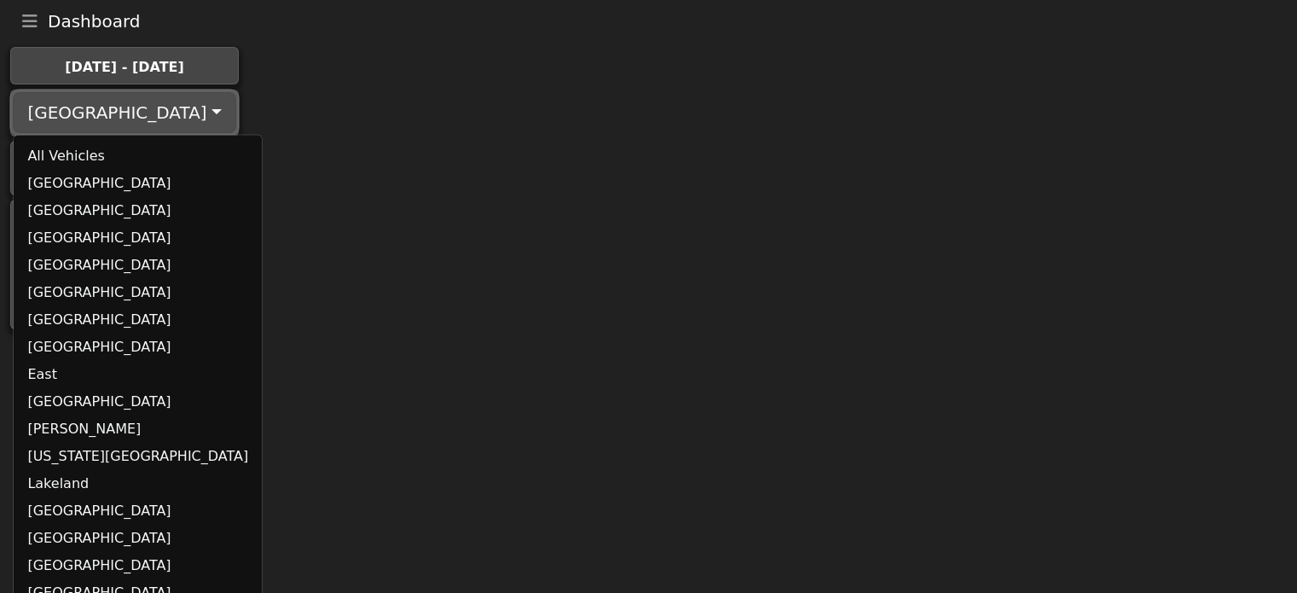
scroll to position [239, 0]
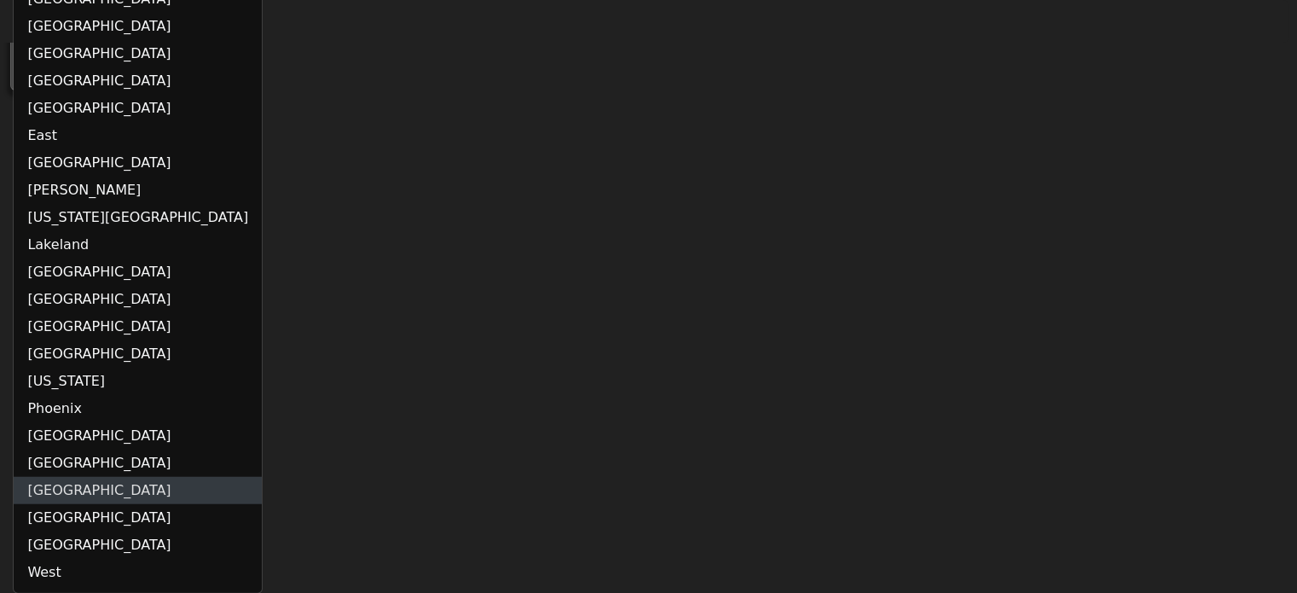
click at [71, 483] on link "Seattle" at bounding box center [138, 490] width 248 height 27
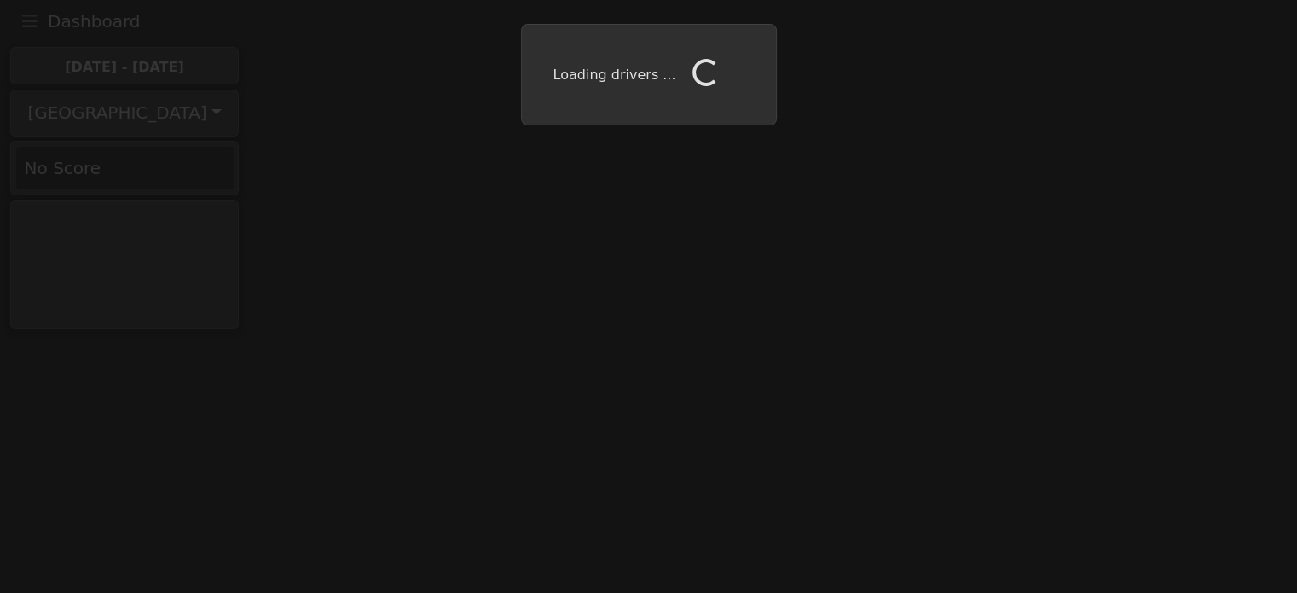
scroll to position [0, 0]
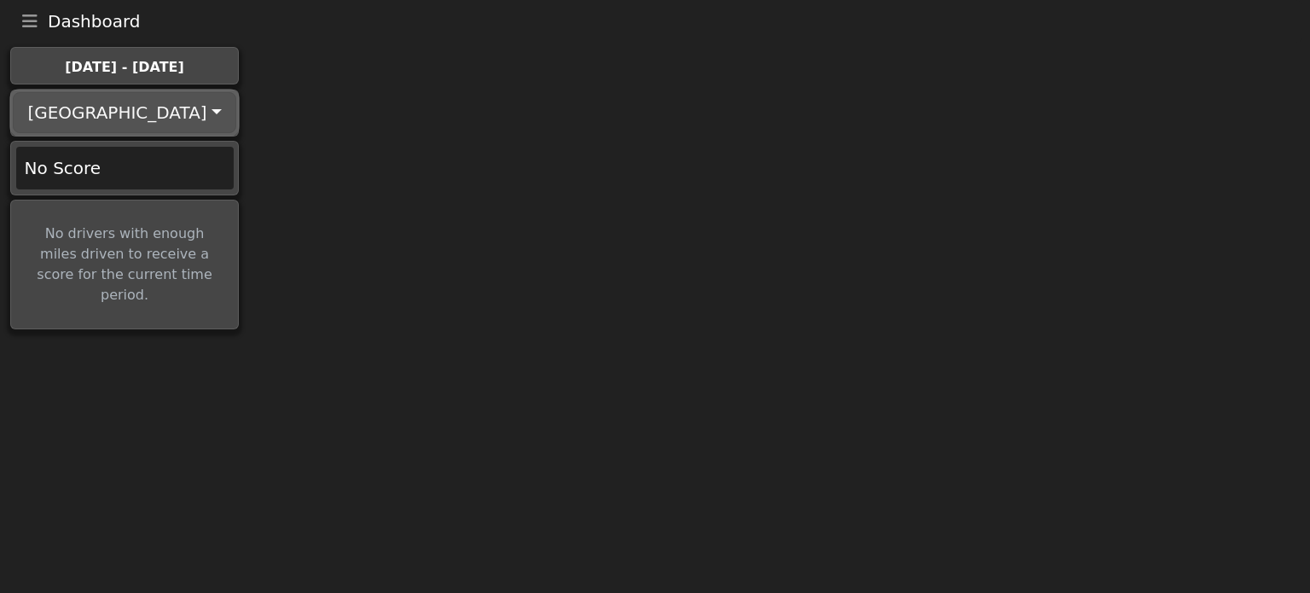
click at [126, 117] on button "Seattle" at bounding box center [124, 112] width 223 height 41
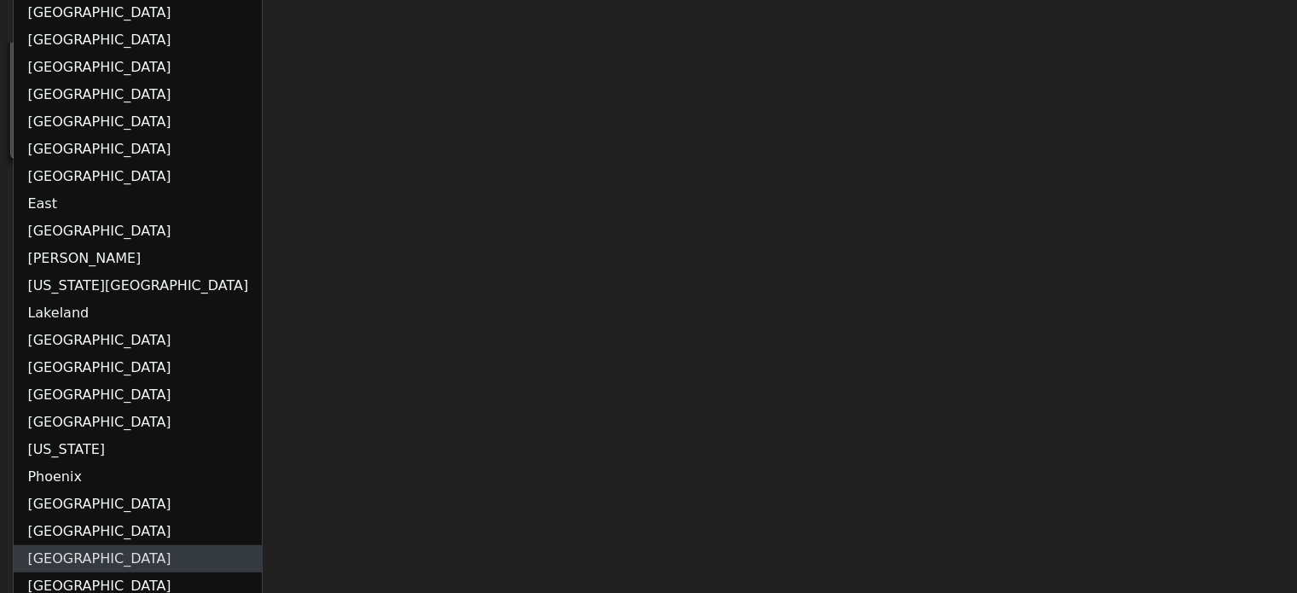
scroll to position [239, 0]
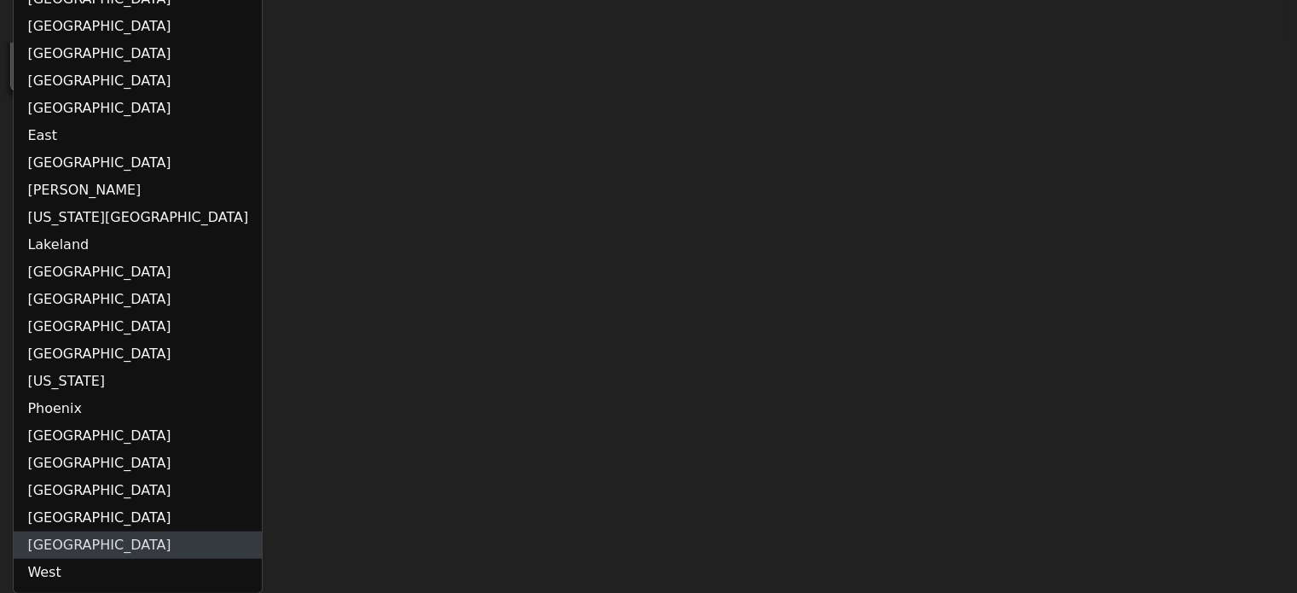
click at [72, 531] on link "Vancouver" at bounding box center [138, 544] width 248 height 27
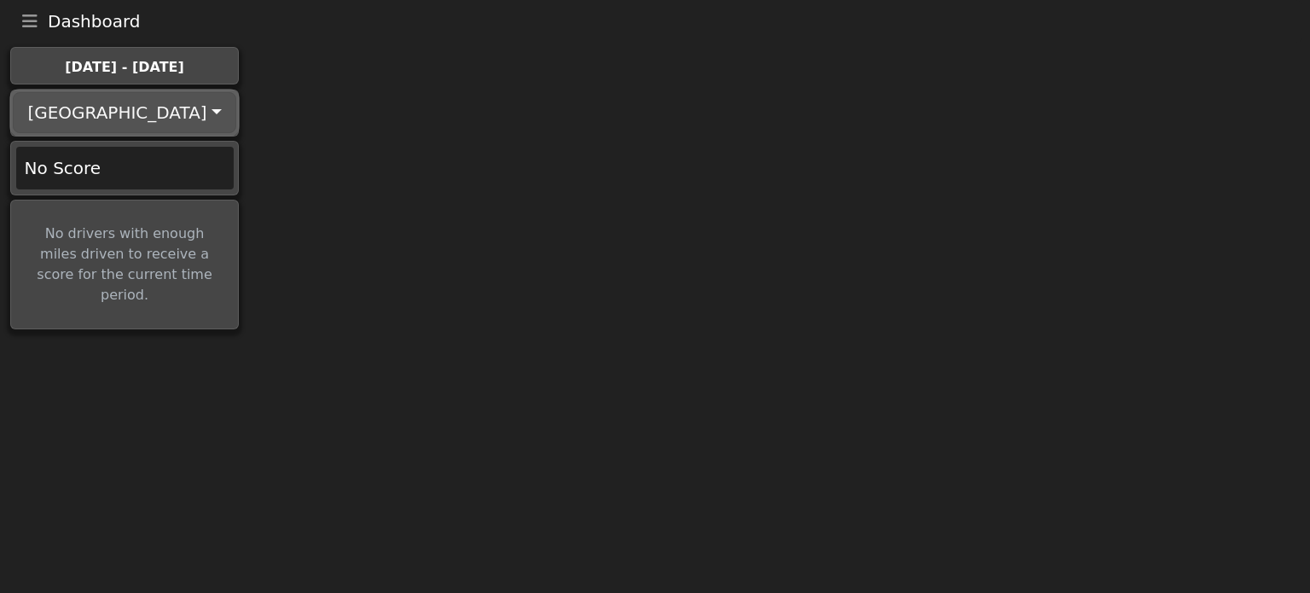
drag, startPoint x: 140, startPoint y: 131, endPoint x: 139, endPoint y: 141, distance: 9.4
click at [140, 130] on button "Vancouver" at bounding box center [124, 112] width 223 height 41
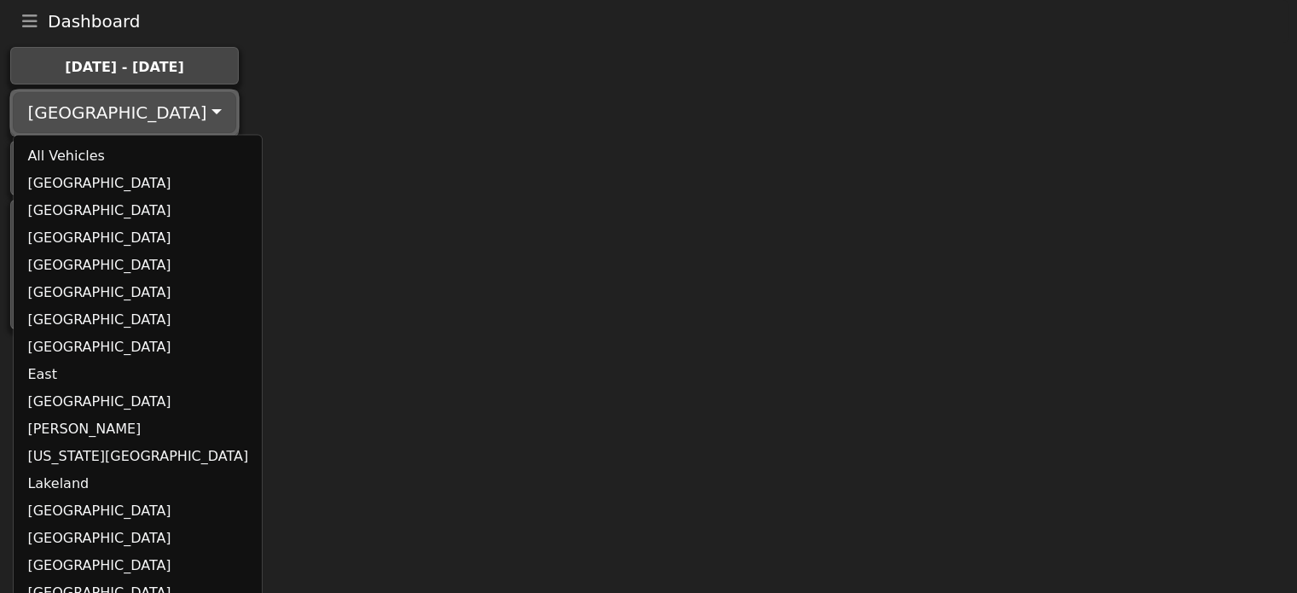
scroll to position [239, 0]
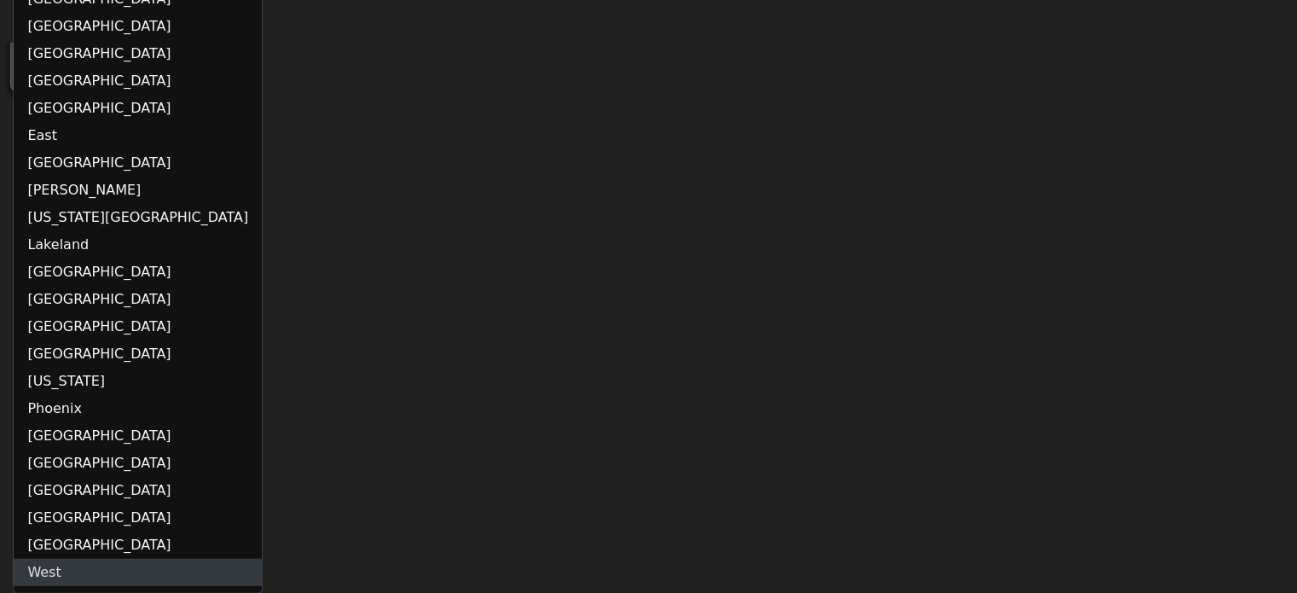
click at [60, 568] on link "West" at bounding box center [138, 572] width 248 height 27
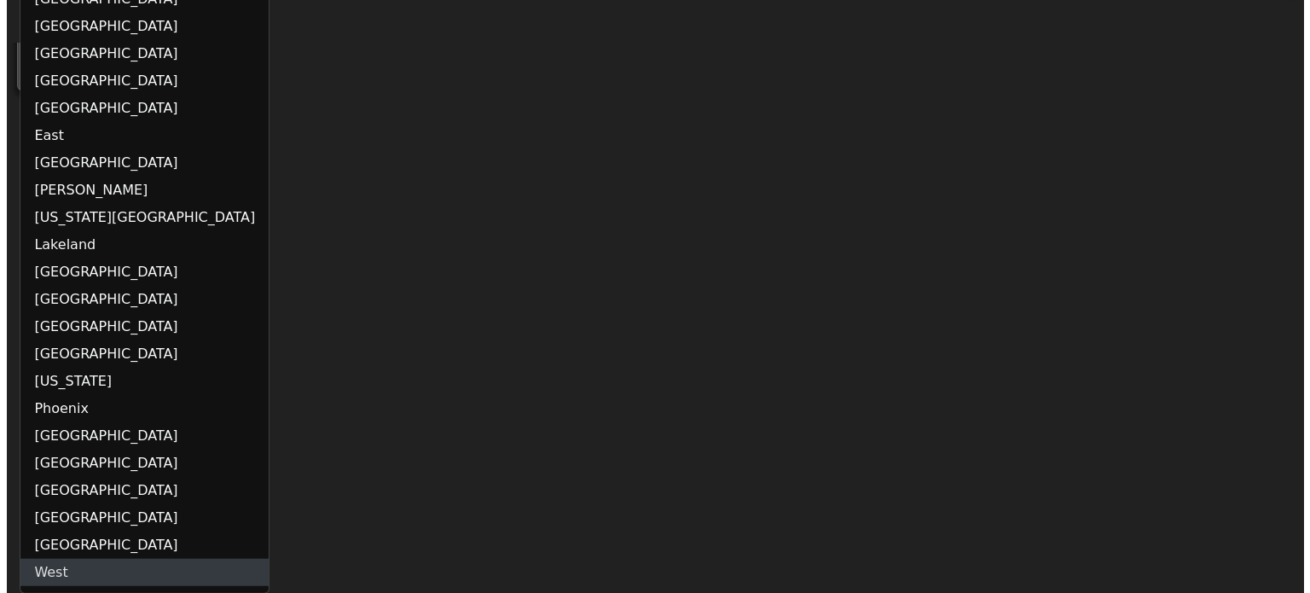
scroll to position [0, 0]
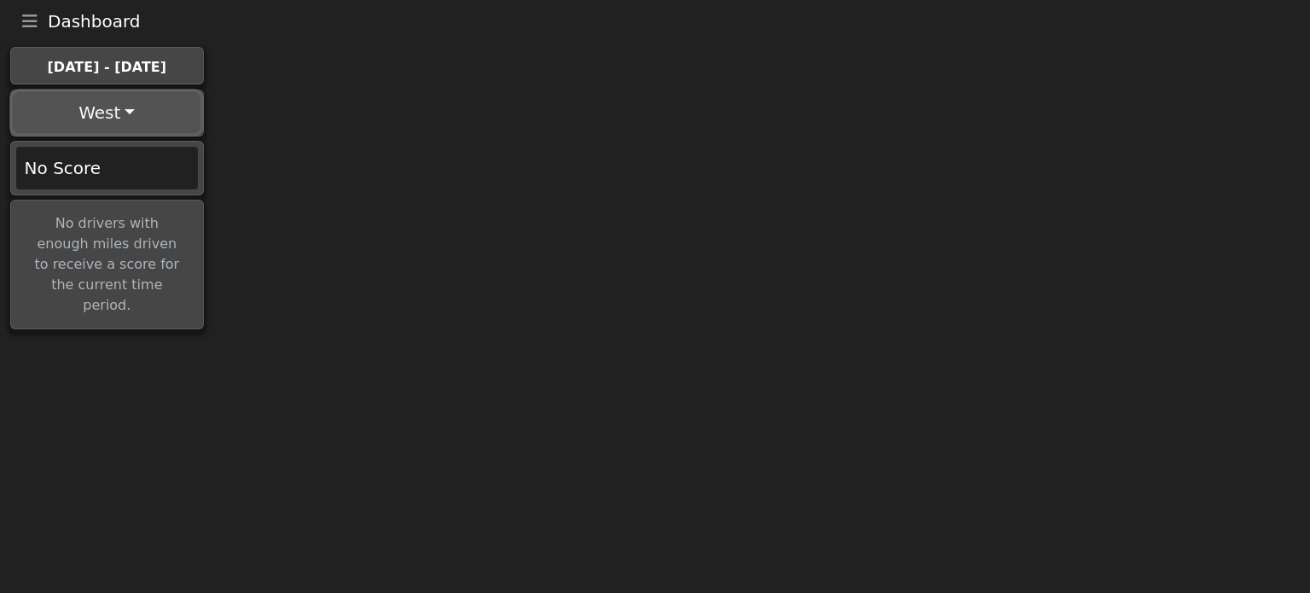
click at [155, 113] on button "West" at bounding box center [107, 112] width 188 height 41
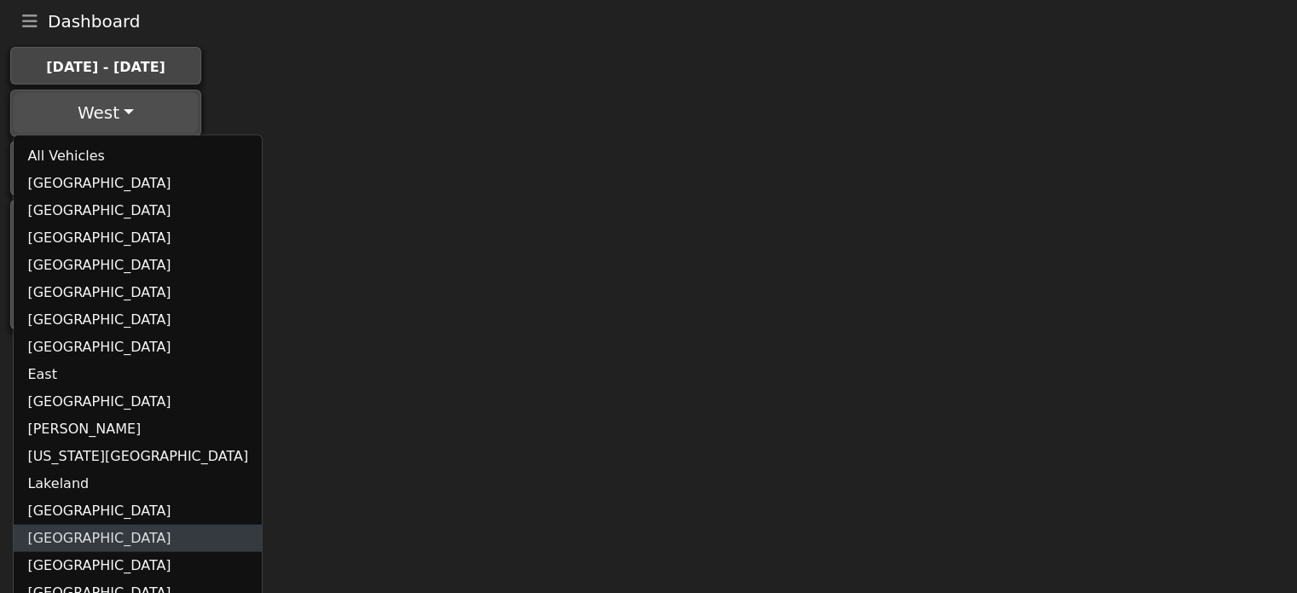
click at [95, 540] on link "Louisville" at bounding box center [138, 538] width 248 height 27
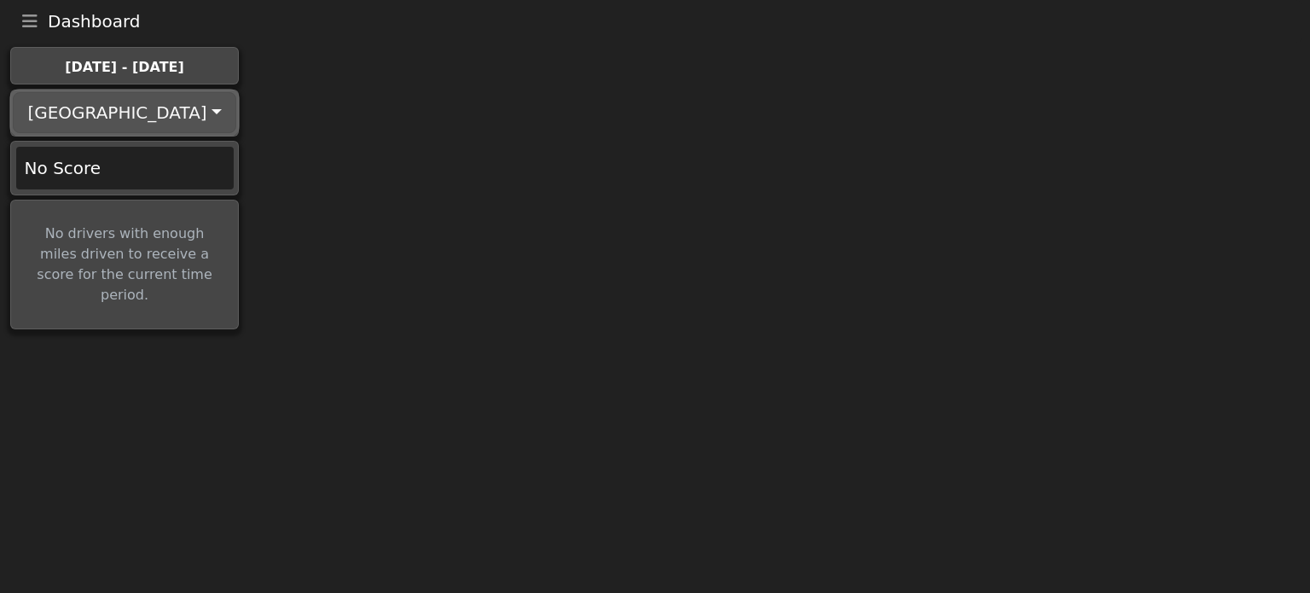
click at [108, 128] on button "Louisville" at bounding box center [124, 112] width 223 height 41
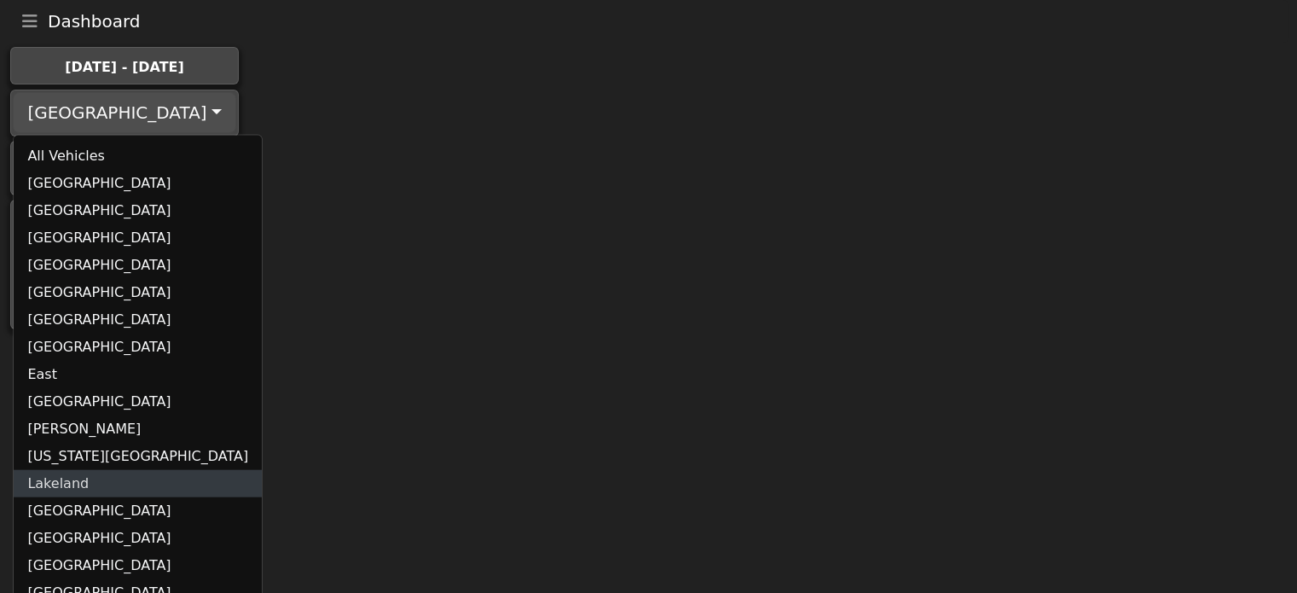
click at [75, 491] on link "Lakeland" at bounding box center [138, 483] width 248 height 27
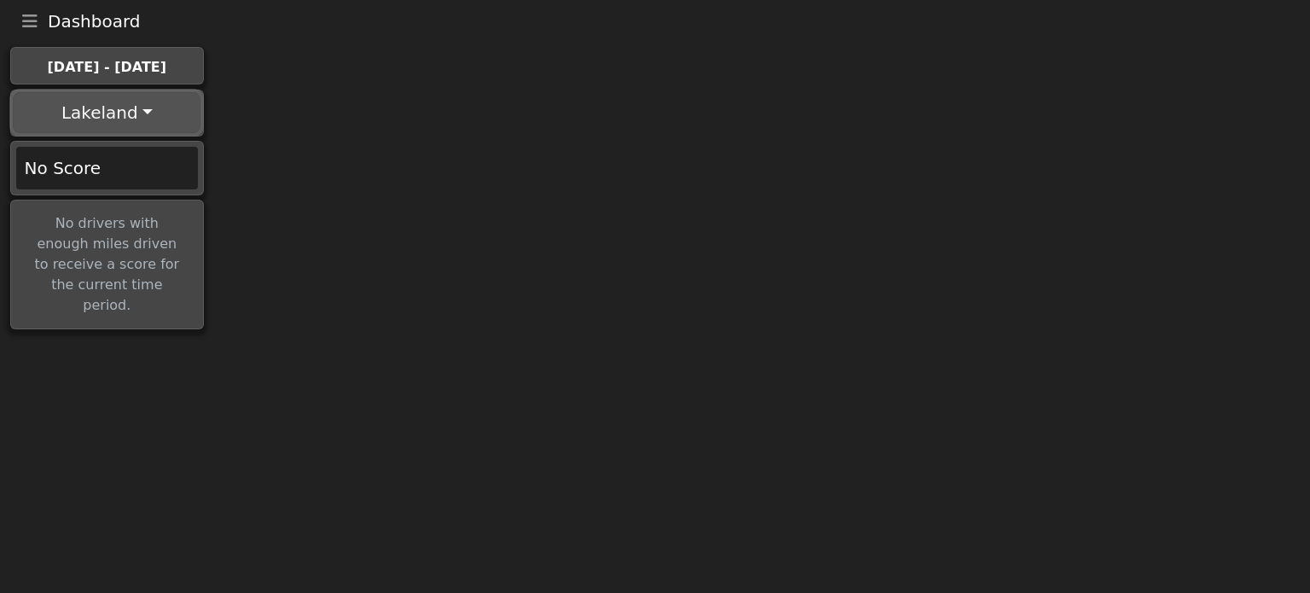
click at [126, 115] on button "Lakeland" at bounding box center [107, 112] width 188 height 41
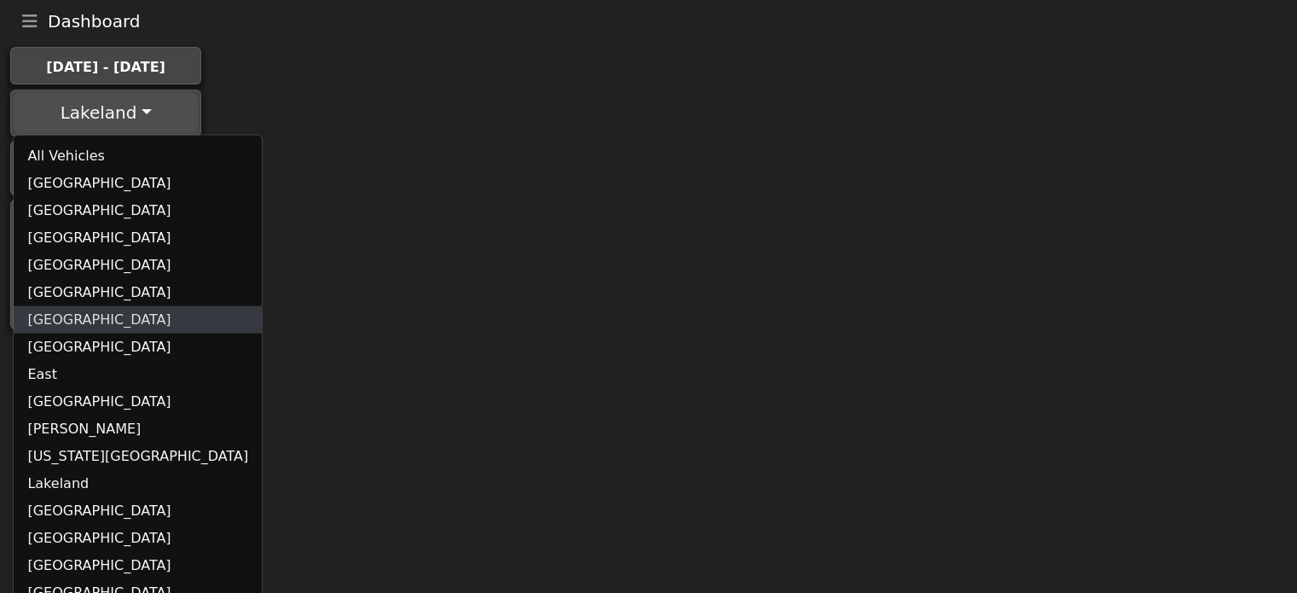
click at [88, 327] on link "Denver" at bounding box center [138, 319] width 248 height 27
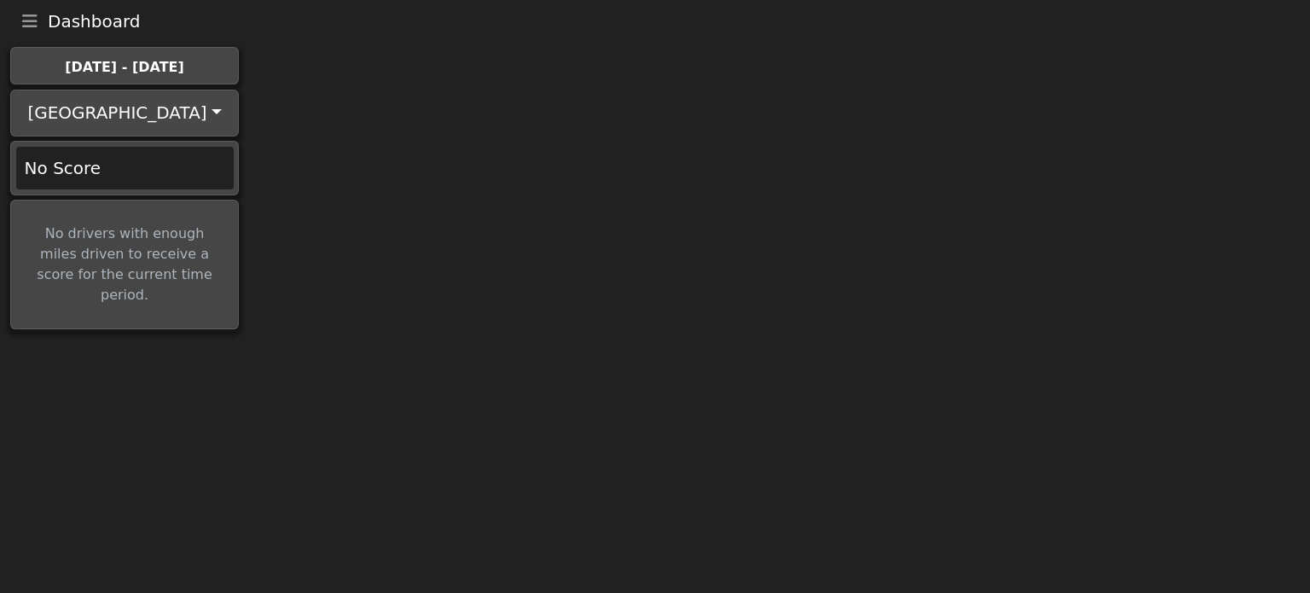
click at [121, 132] on div "Denver All Vehicles Atlanta Calgary Canada Chicago Dallas Denver Detroit East H…" at bounding box center [124, 112] width 227 height 45
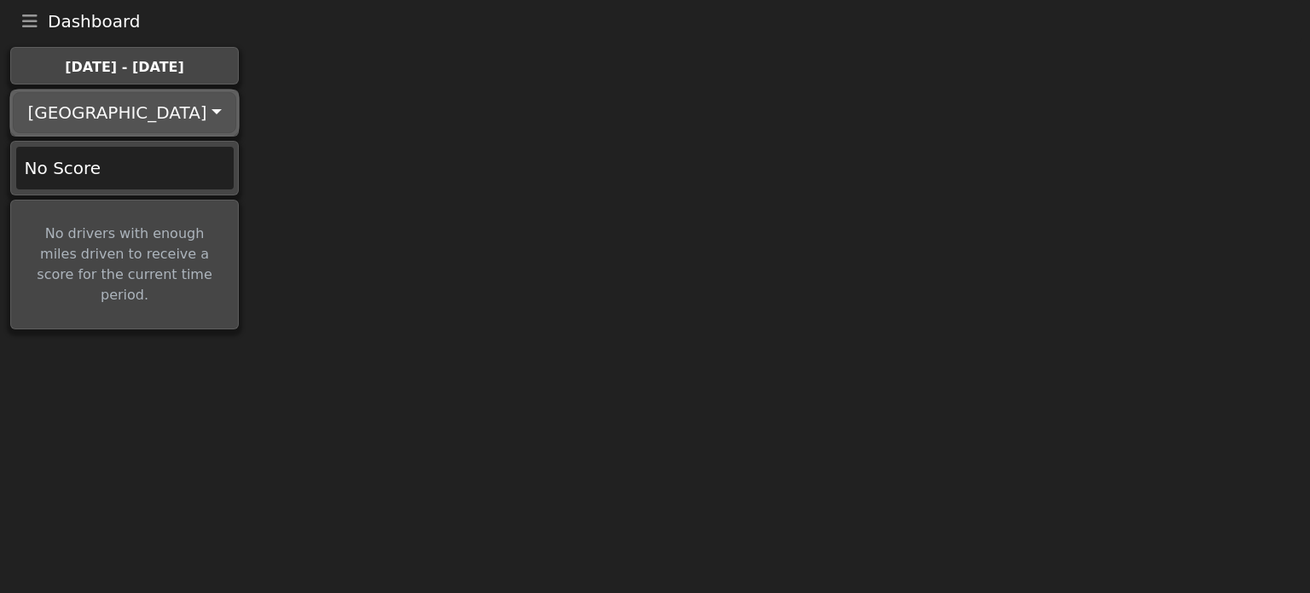
click at [118, 117] on button "Denver" at bounding box center [124, 112] width 223 height 41
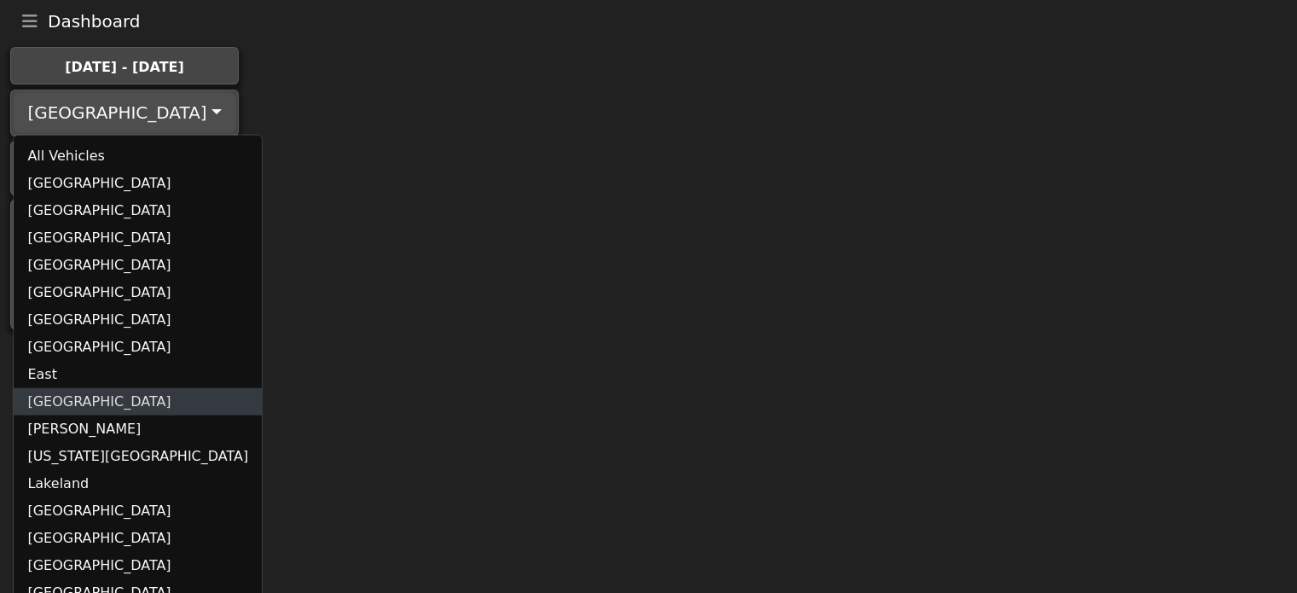
click at [84, 399] on link "Houston" at bounding box center [138, 401] width 248 height 27
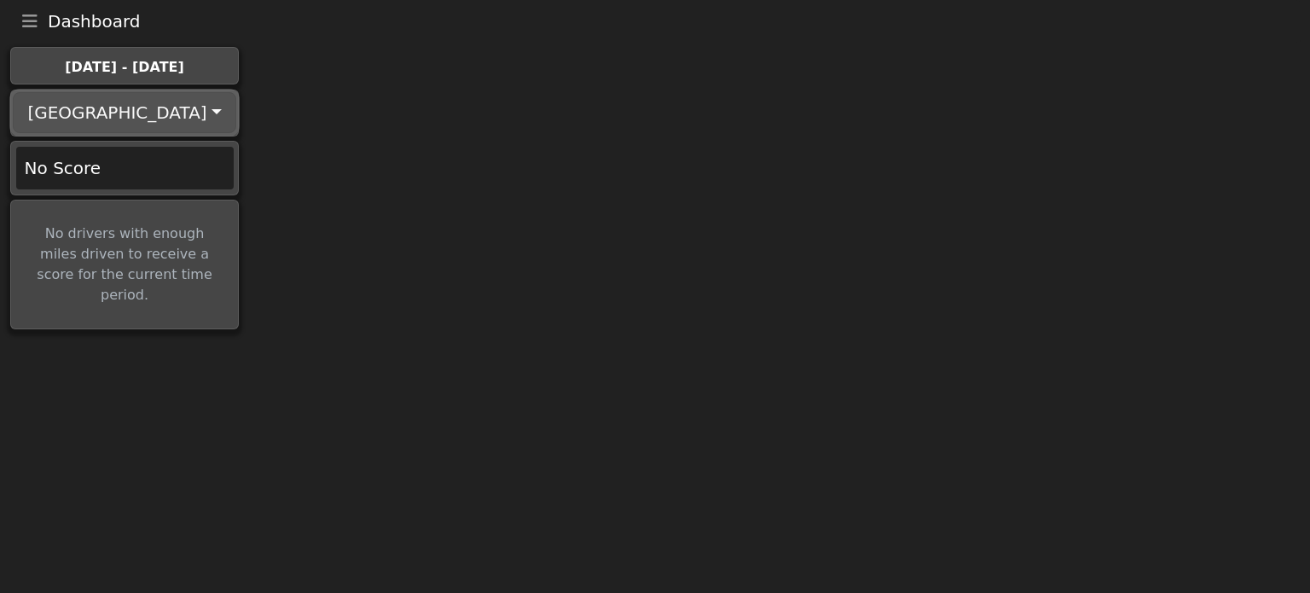
click at [106, 110] on button "Houston" at bounding box center [124, 112] width 223 height 41
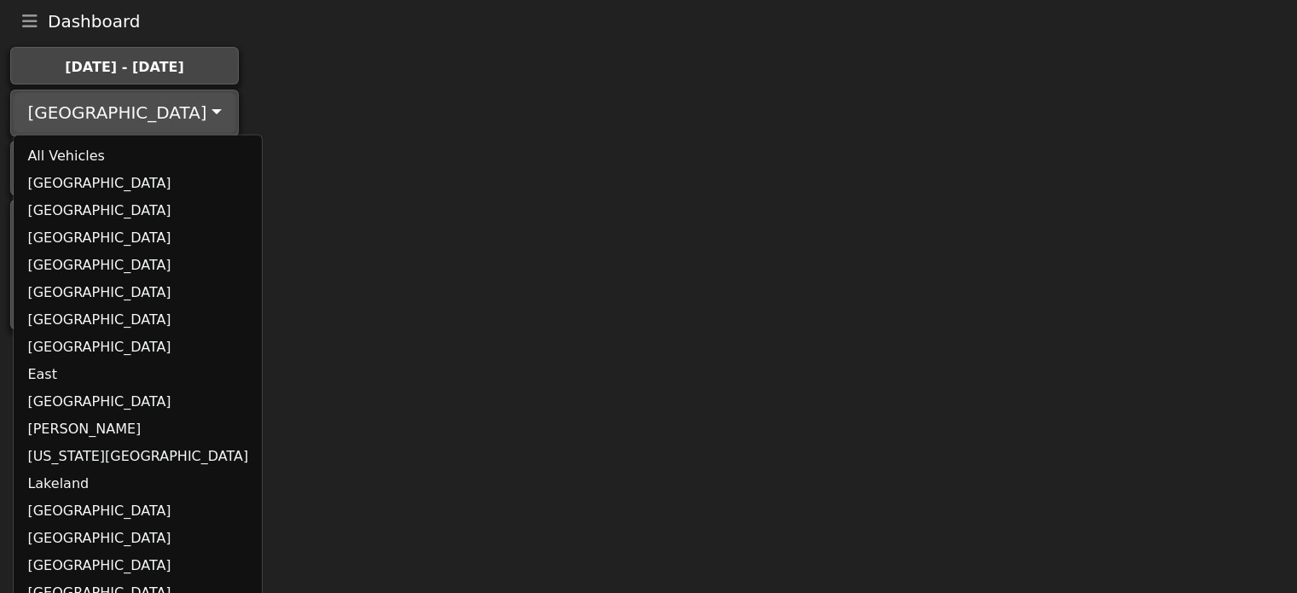
click at [55, 19] on span "Dashboard" at bounding box center [94, 21] width 93 height 17
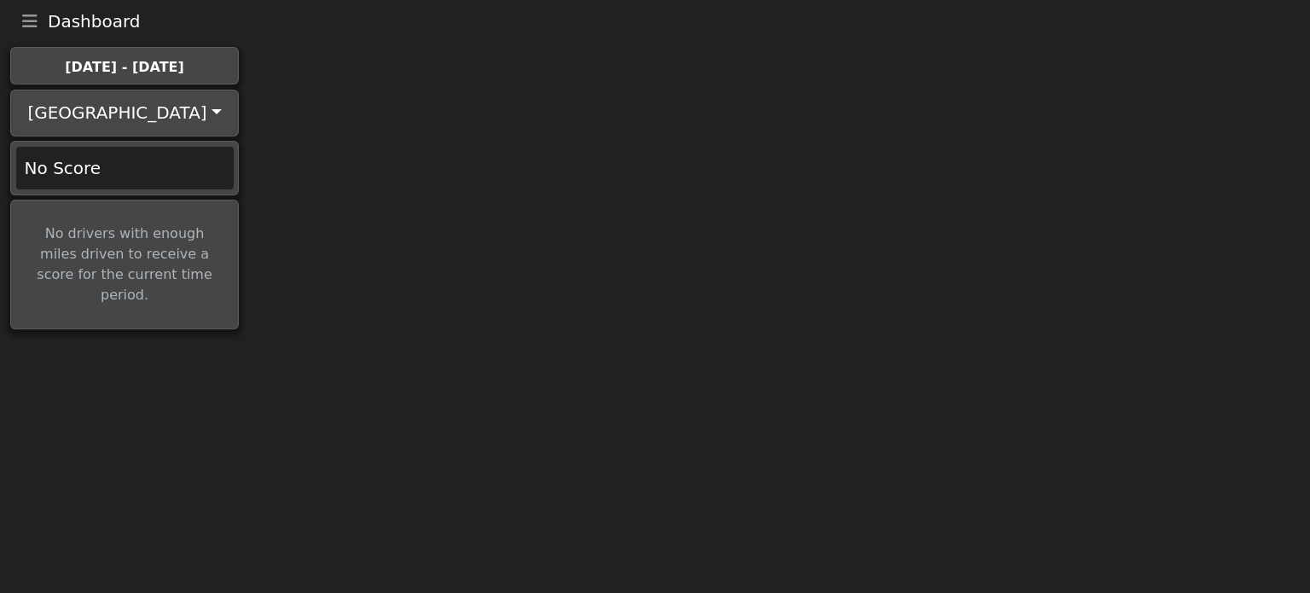
click at [35, 25] on icon "Toggle navigation" at bounding box center [29, 21] width 15 height 17
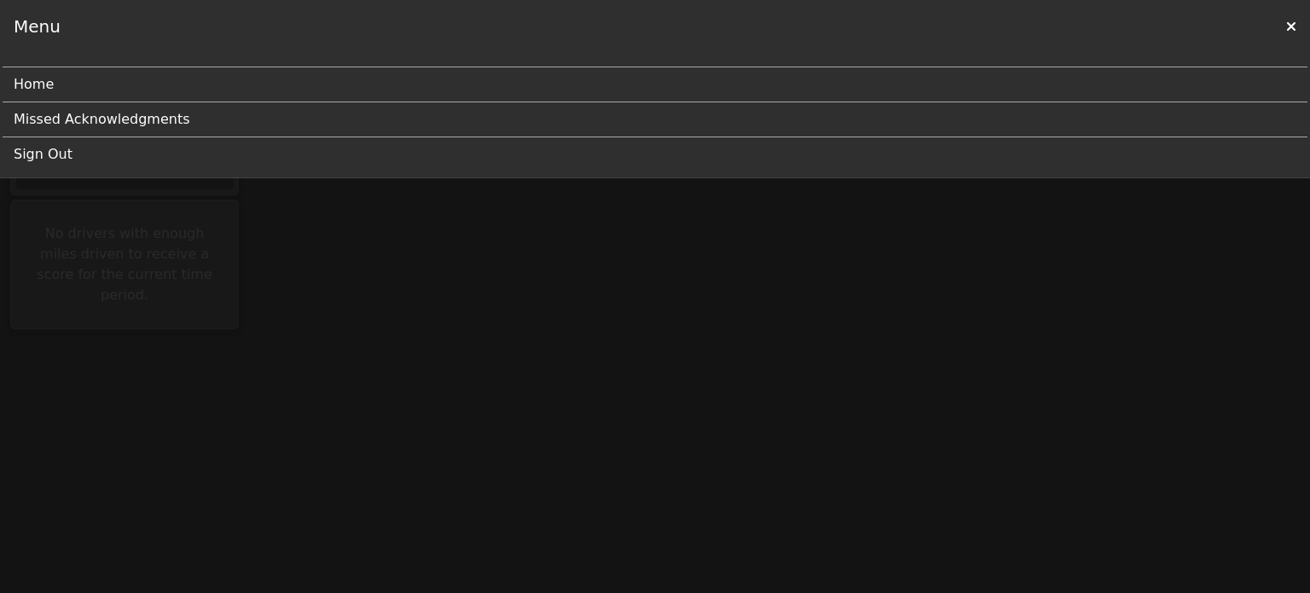
click at [62, 149] on link "Sign Out" at bounding box center [648, 154] width 1269 height 34
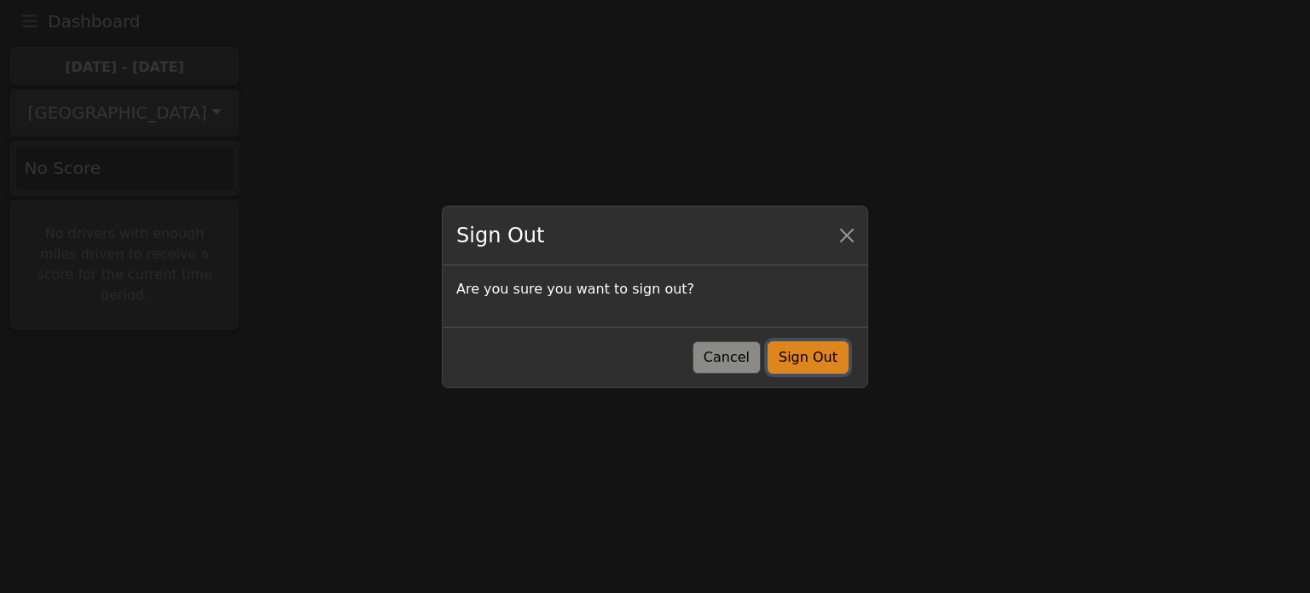
click at [809, 349] on button "Sign Out" at bounding box center [808, 357] width 81 height 32
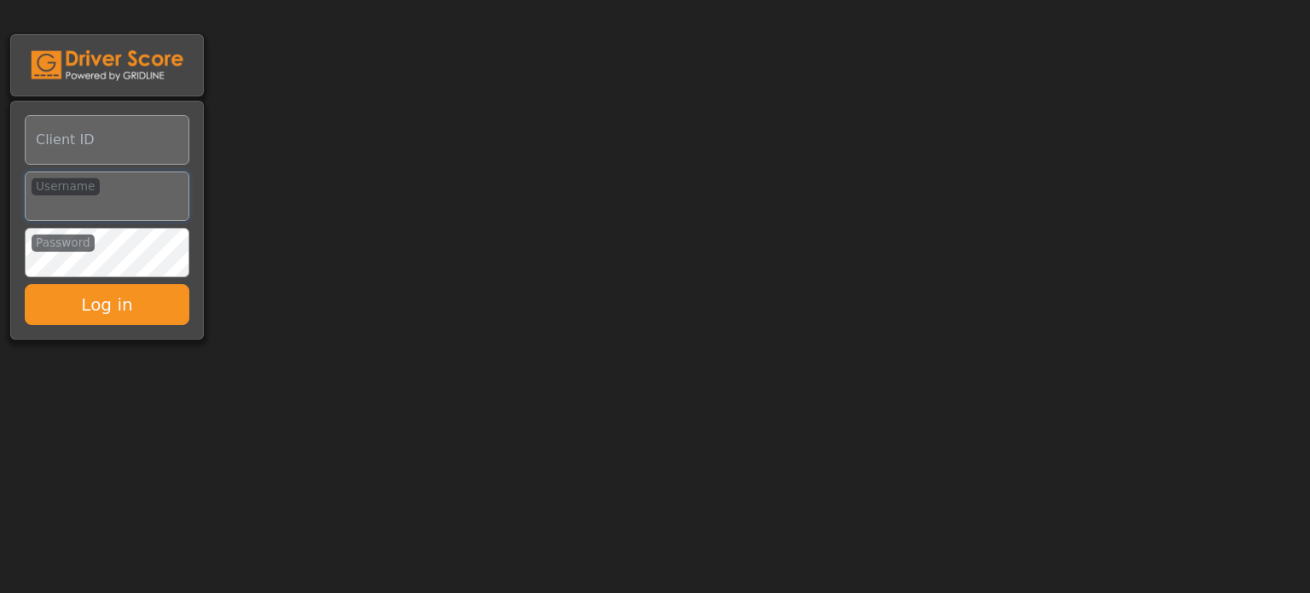
type input "**********"
click at [130, 143] on input "Client ID" at bounding box center [107, 139] width 165 height 49
type input "**********"
click at [25, 284] on button "Log in" at bounding box center [107, 304] width 165 height 41
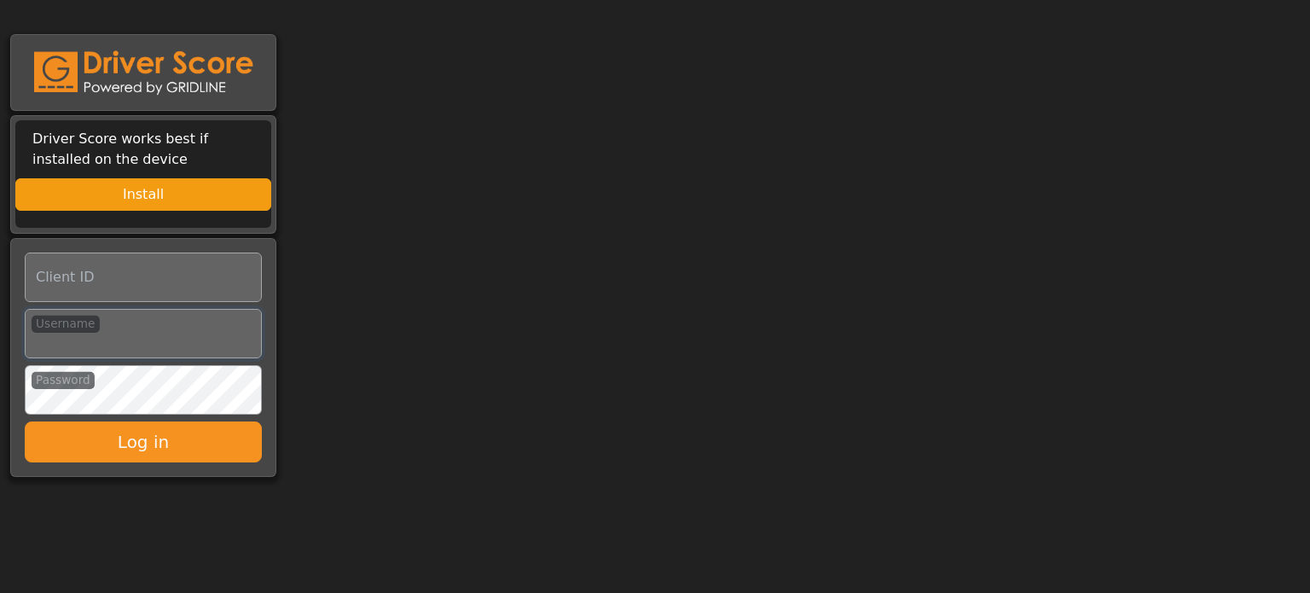
type input "**********"
